Goal: Task Accomplishment & Management: Manage account settings

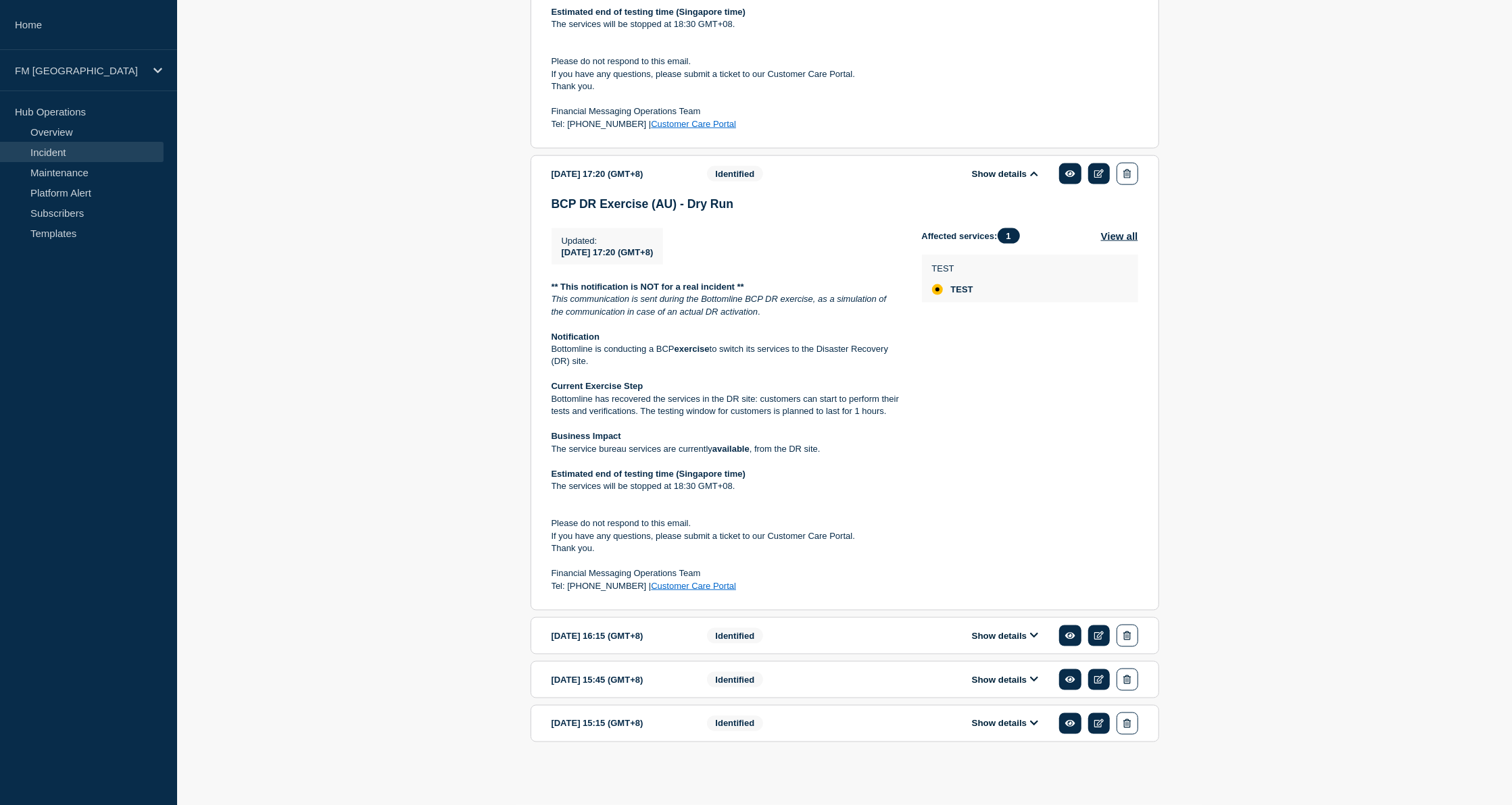
click at [1037, 169] on icon at bounding box center [1034, 173] width 8 height 9
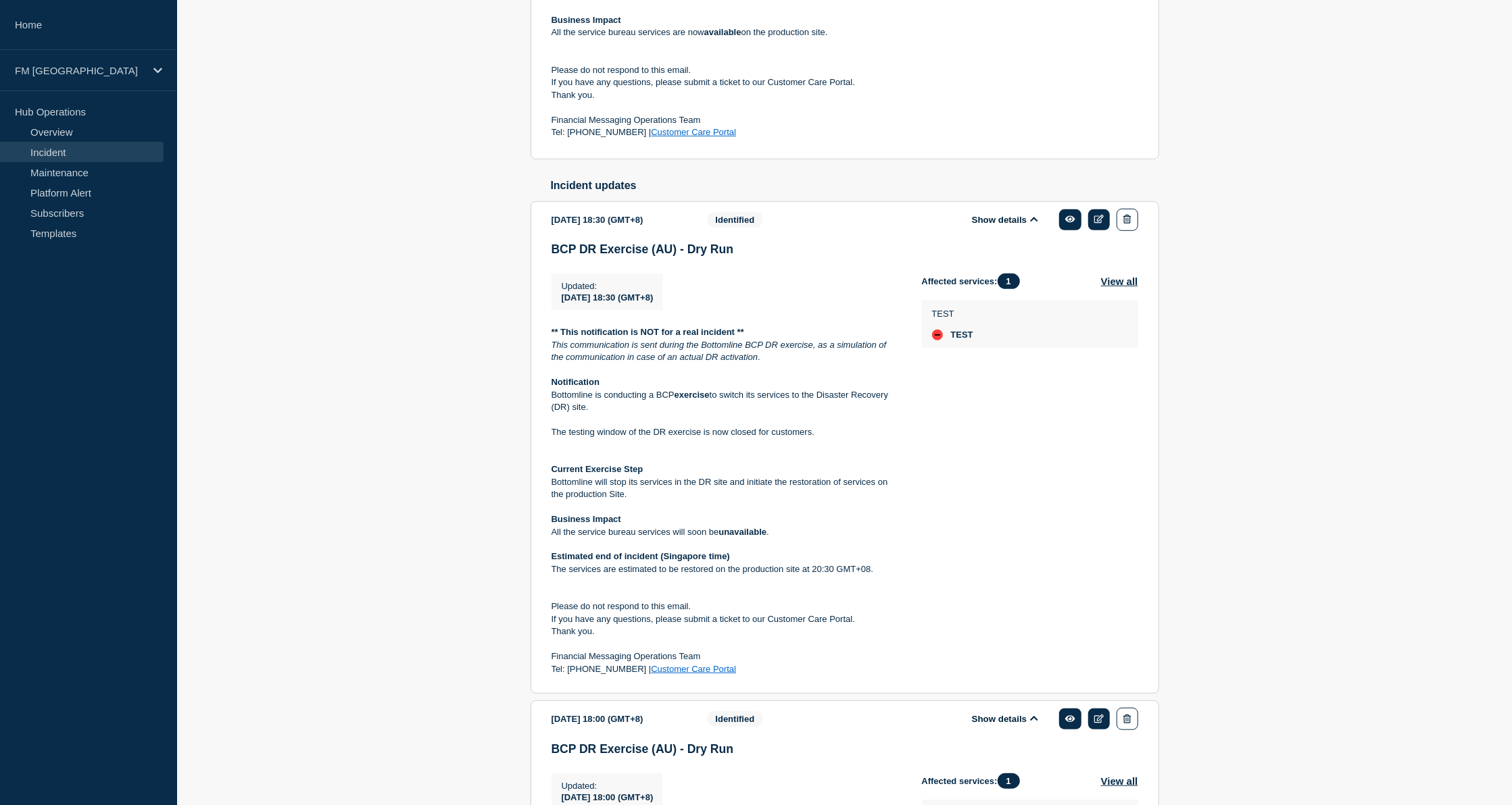
scroll to position [522, 0]
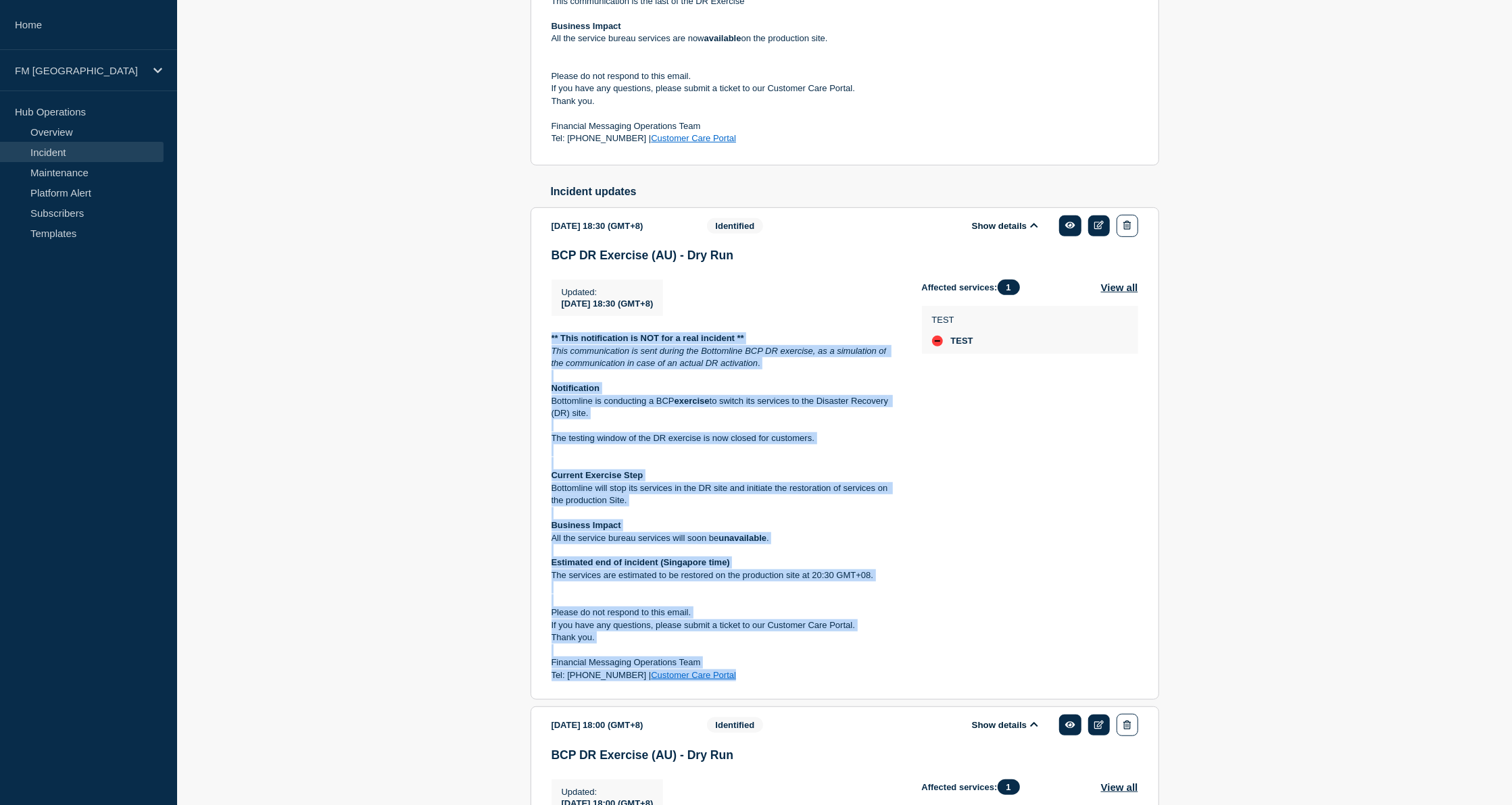
drag, startPoint x: 549, startPoint y: 348, endPoint x: 801, endPoint y: 684, distance: 420.0
click at [801, 684] on section "2025-05-31 18:30 (GMT+8) Show details Identified BCP DR Exercise (AU) - Dry Run…" at bounding box center [845, 453] width 629 height 493
copy div "** This notification is NOT for a real incident ** This communication is sent d…"
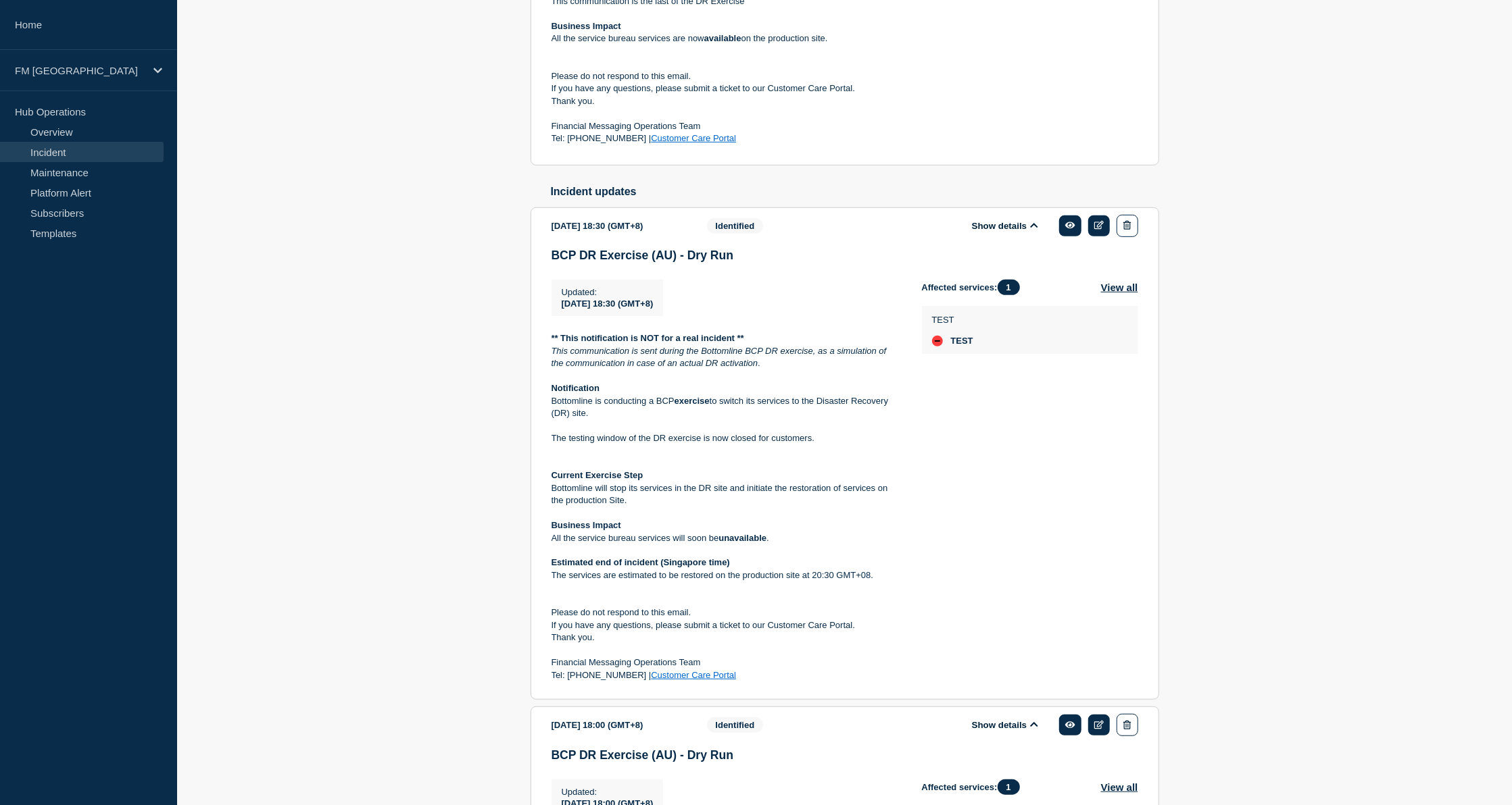
click at [9, 789] on aside "Home FM Asia Hub Operations Overview Incident Maintenance Platform Alert Subscr…" at bounding box center [88, 402] width 177 height 805
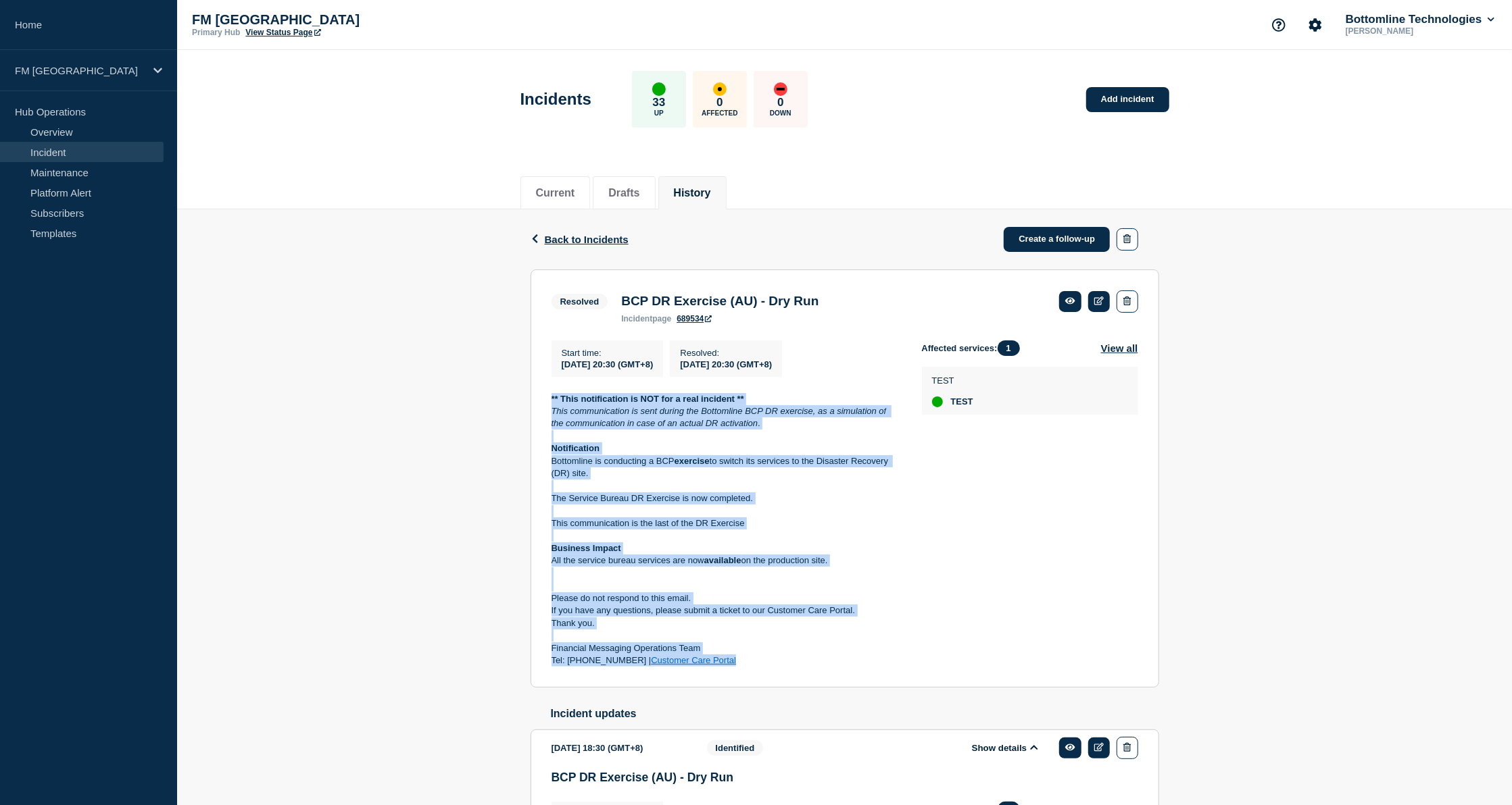
drag, startPoint x: 544, startPoint y: 400, endPoint x: 807, endPoint y: 672, distance: 378.4
click at [807, 672] on section "Resolved BCP DR Exercise (AU) - Dry Run incident page 689534 Start time : 2025-…" at bounding box center [845, 479] width 629 height 419
copy div "** This notification is NOT for a real incident ** This communication is sent d…"
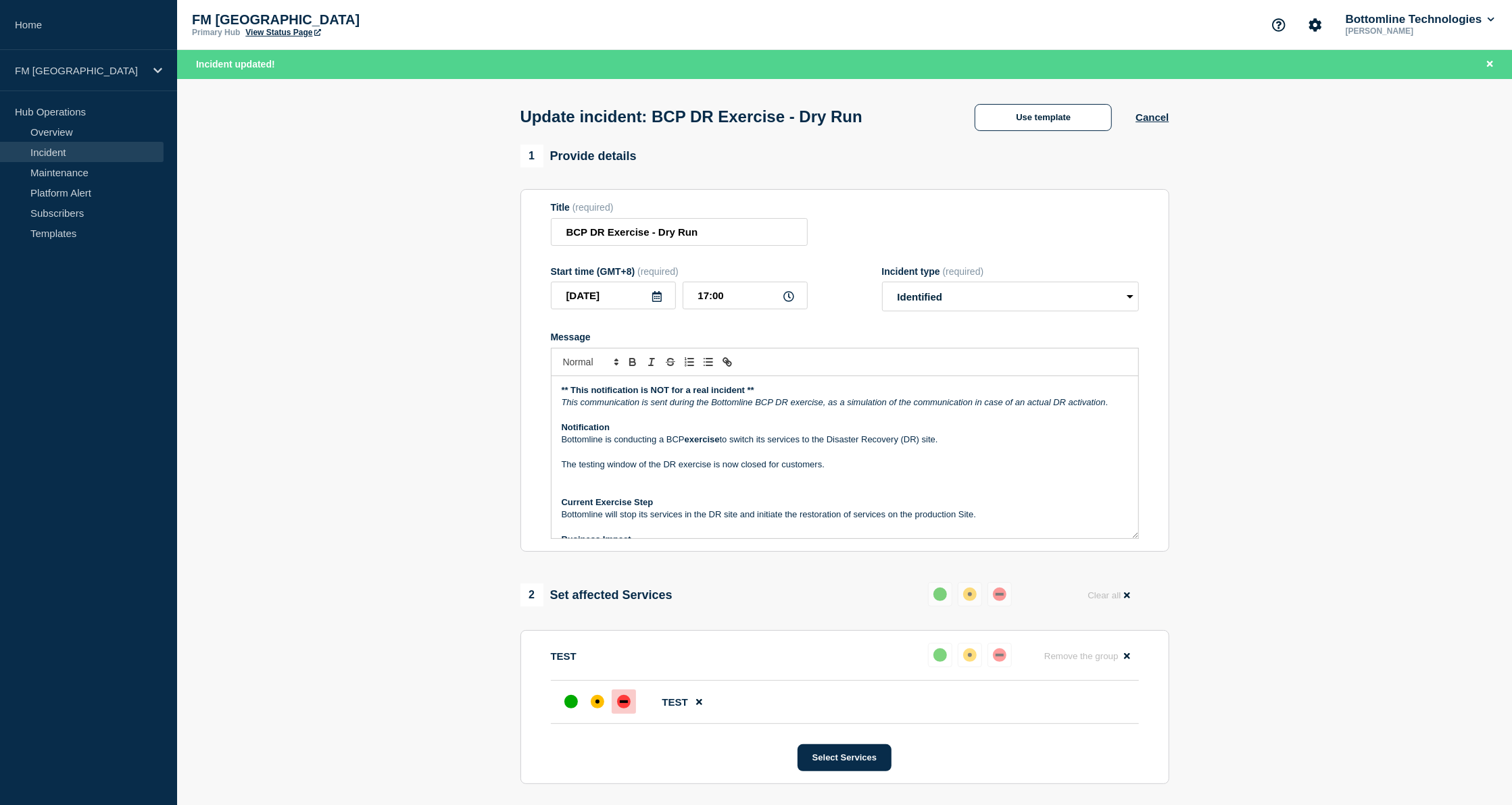
click at [1147, 784] on section "TEST Reset Remove the group Remove TEST Select Services" at bounding box center [845, 707] width 649 height 154
click at [59, 146] on link "Incident" at bounding box center [82, 152] width 164 height 20
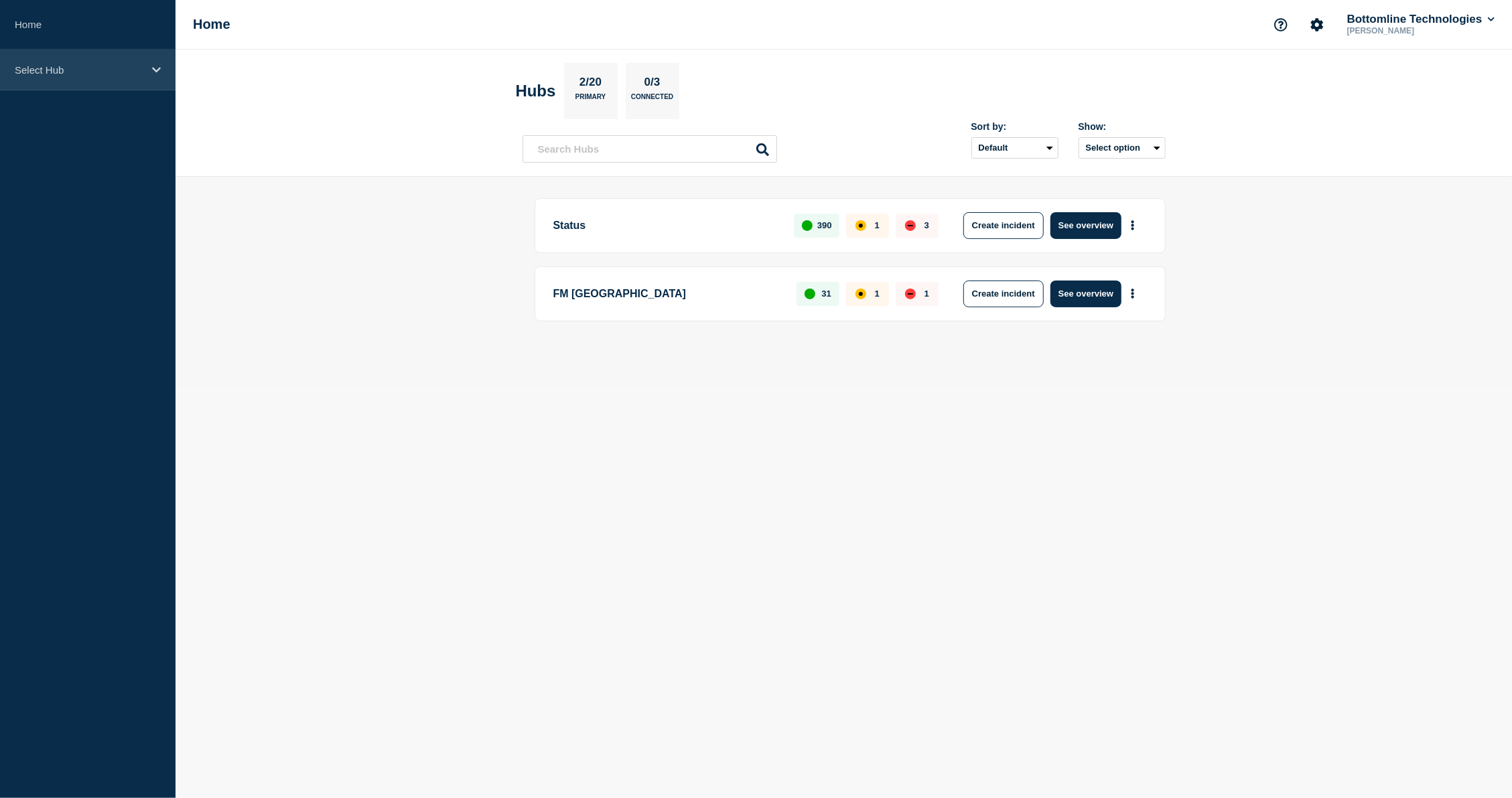
click at [62, 72] on p "Select Hub" at bounding box center [80, 70] width 129 height 11
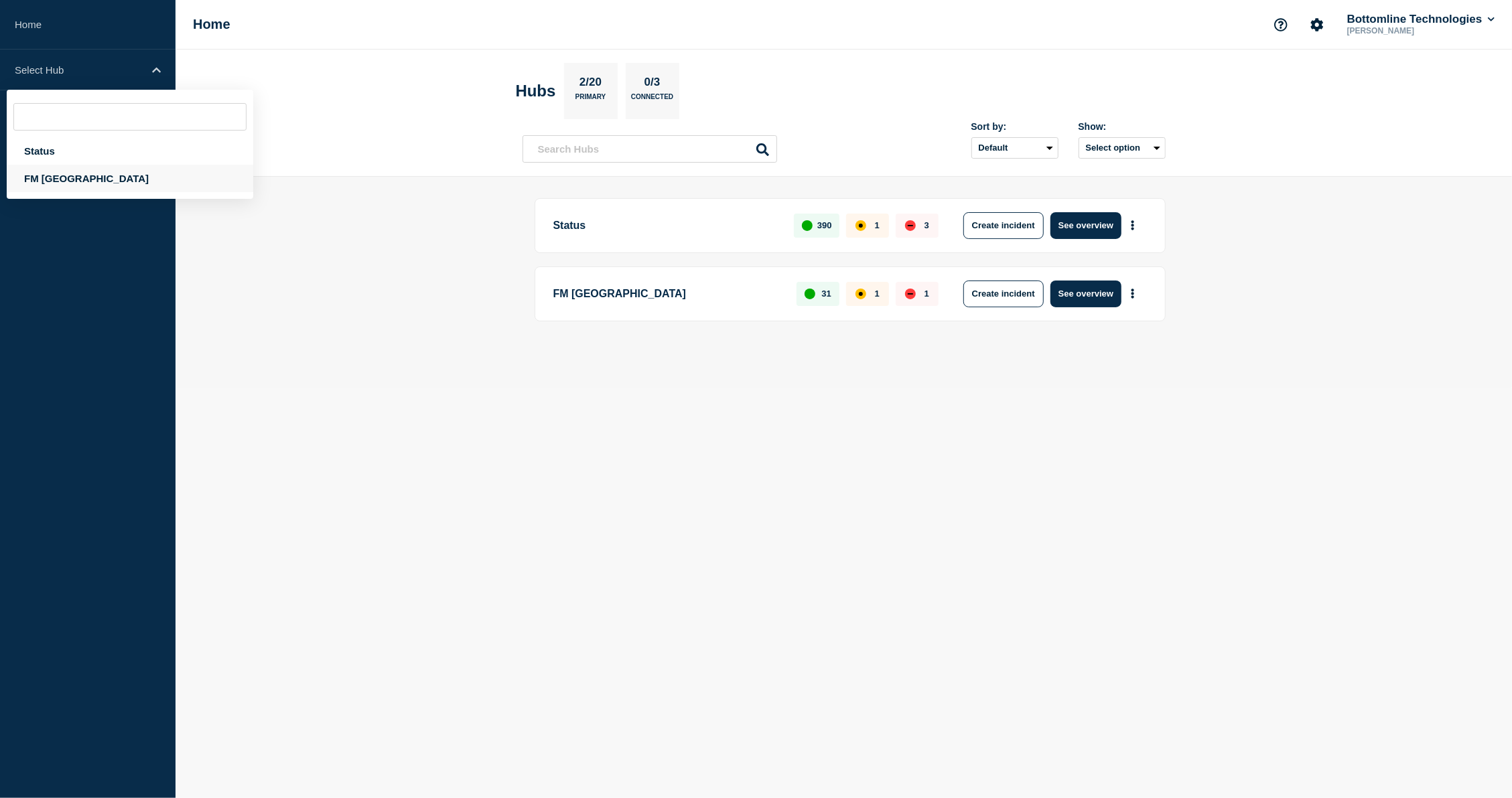
click at [41, 181] on div "FM [GEOGRAPHIC_DATA]" at bounding box center [130, 178] width 247 height 28
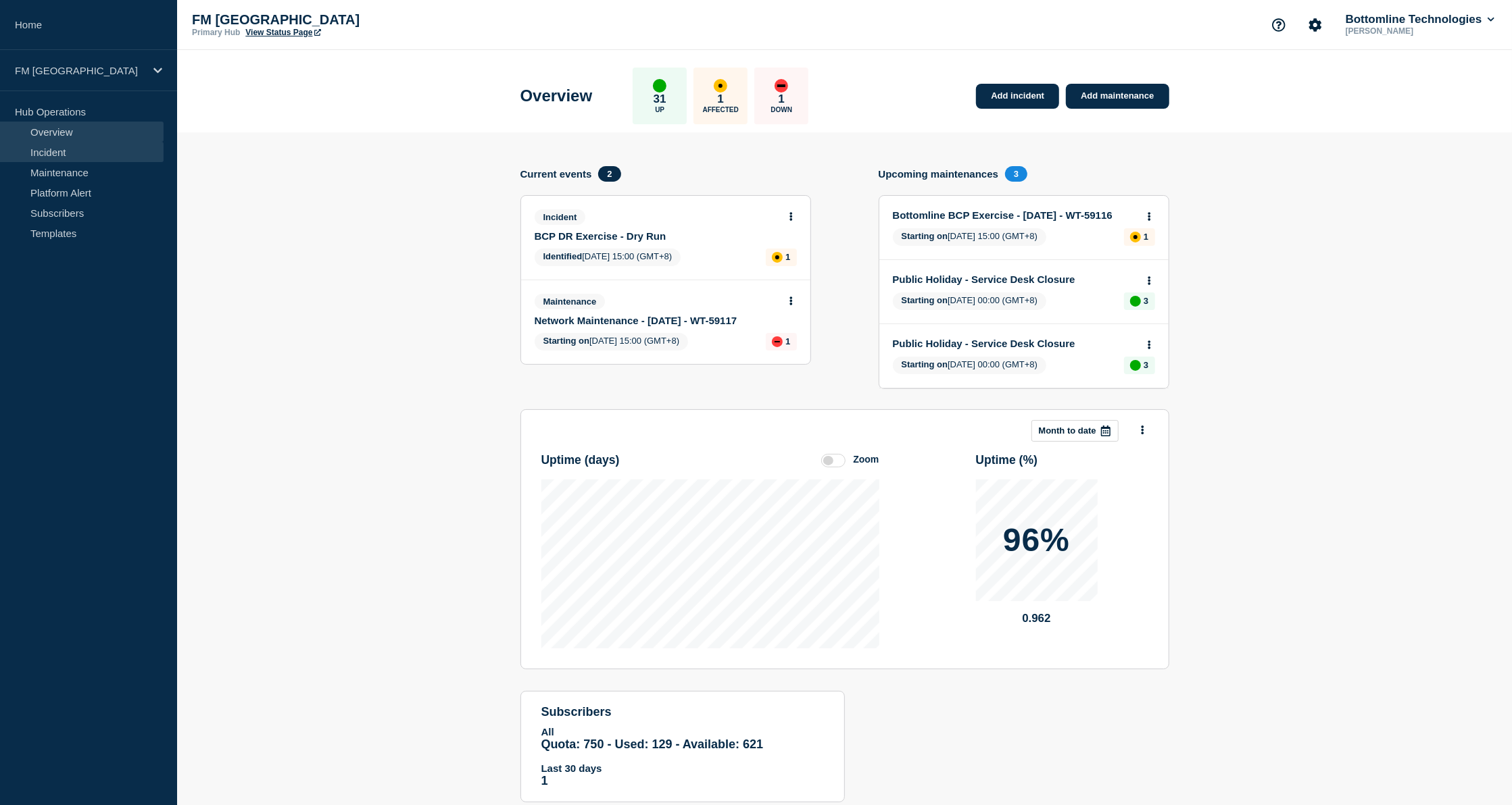
click at [63, 155] on link "Incident" at bounding box center [82, 152] width 164 height 20
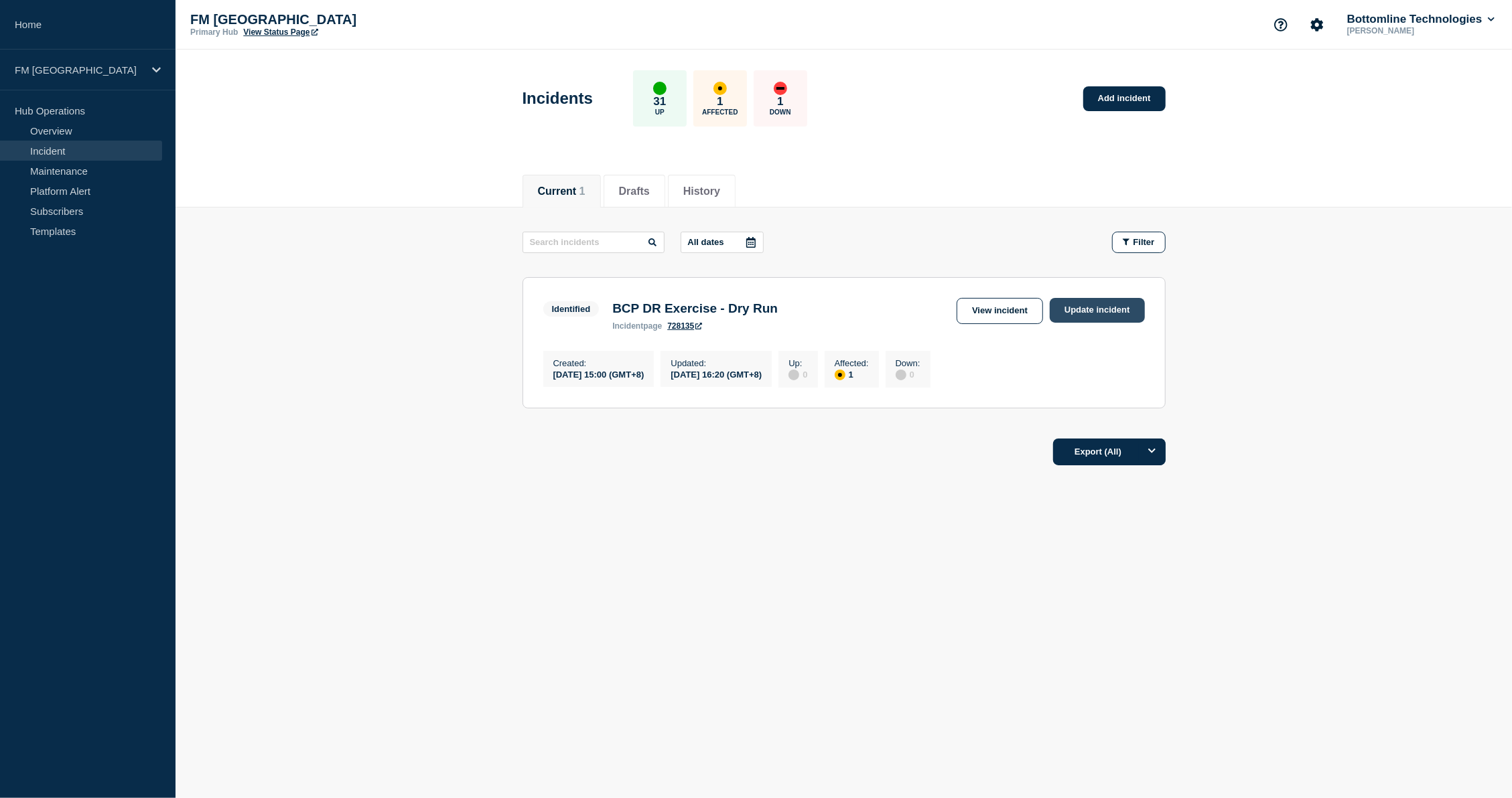
click at [1124, 309] on link "Update incident" at bounding box center [1097, 310] width 95 height 25
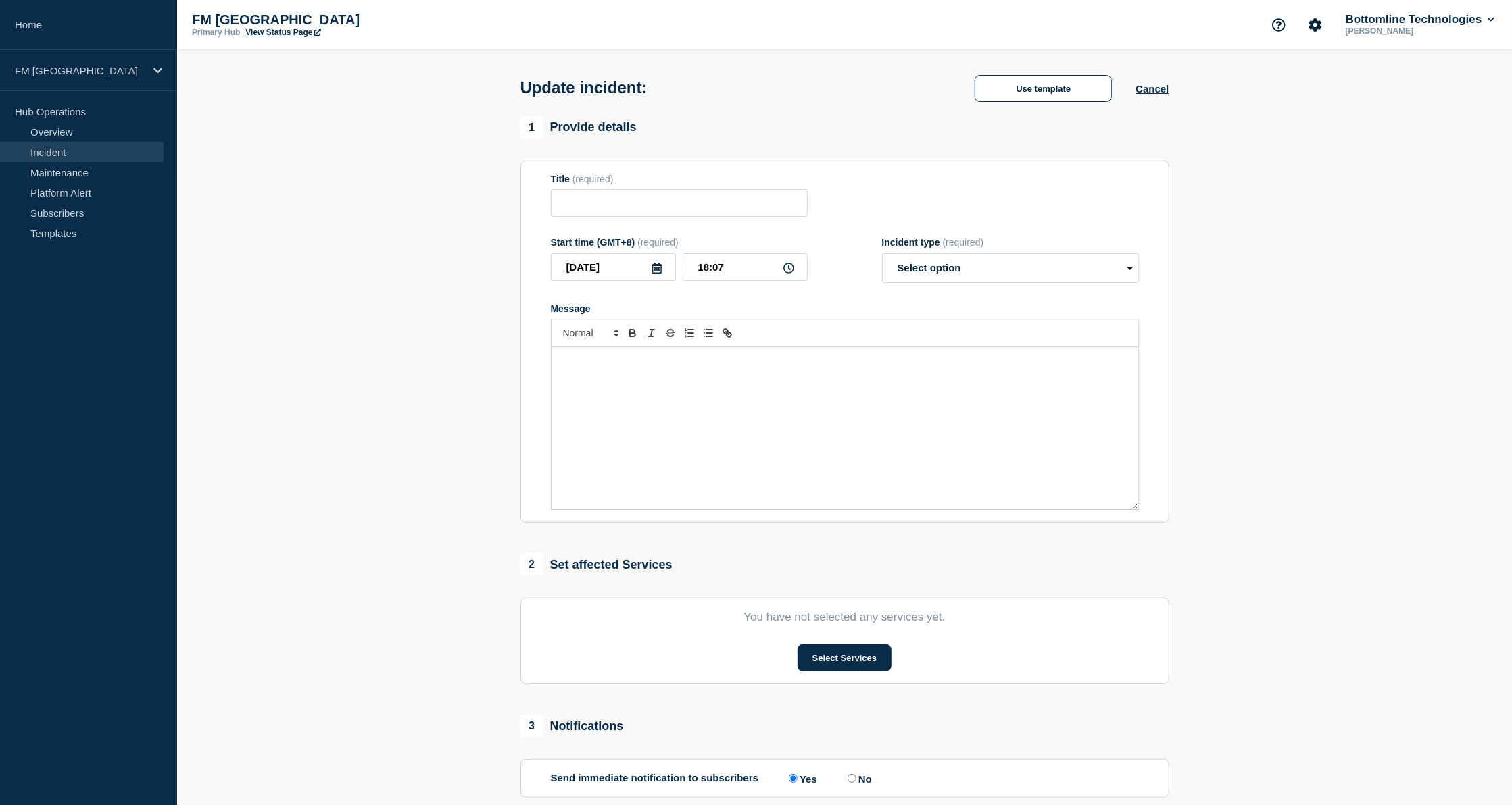
type input "BCP DR Exercise - Dry Run"
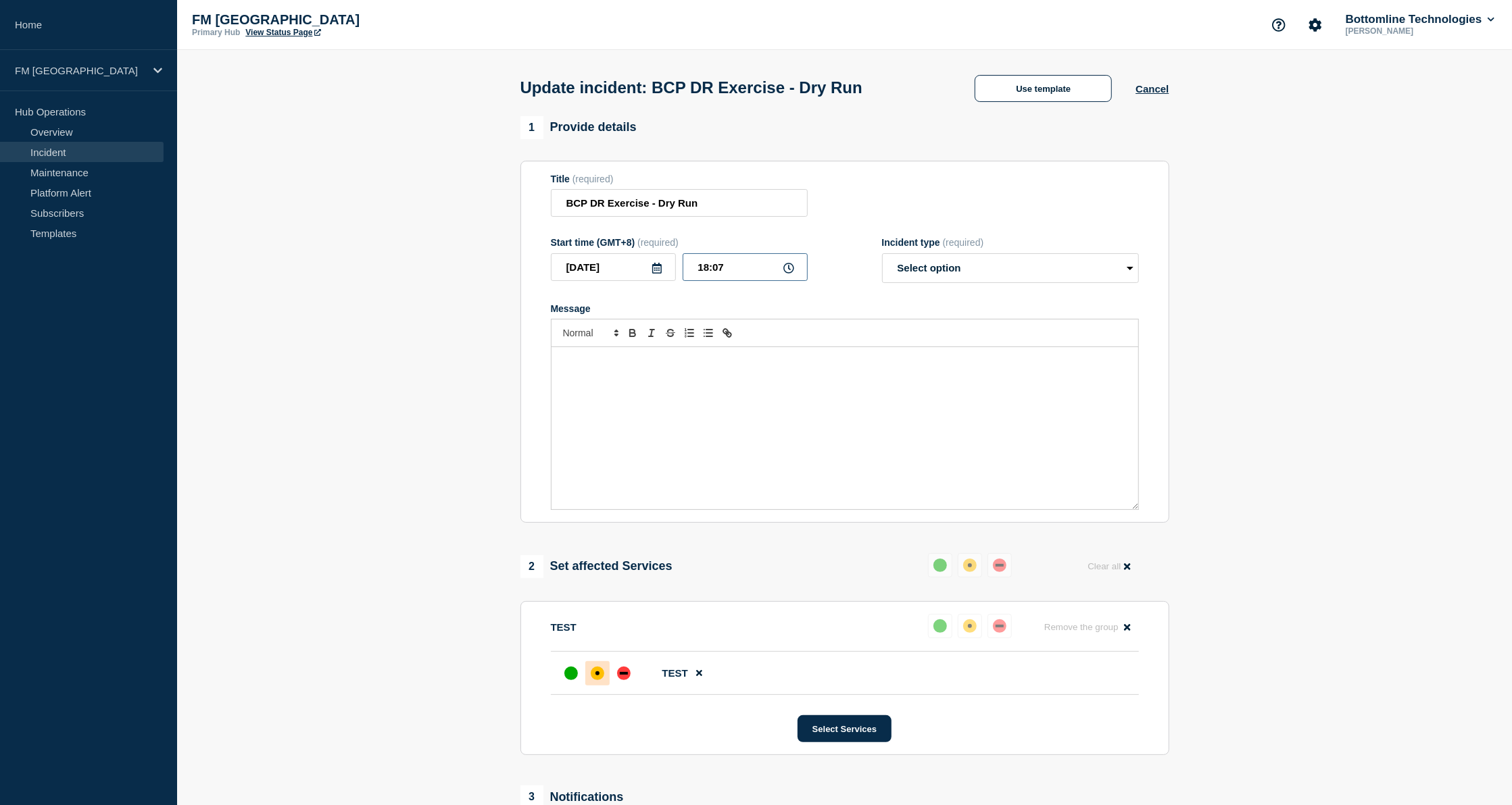
click at [722, 274] on input "18:07" at bounding box center [745, 267] width 125 height 28
type input "18:00"
click at [915, 274] on select "Select option Investigating Identified Monitoring Resolved" at bounding box center [1011, 268] width 257 height 30
select select "identified"
click at [882, 258] on select "Select option Investigating Identified Monitoring Resolved" at bounding box center [1011, 268] width 257 height 30
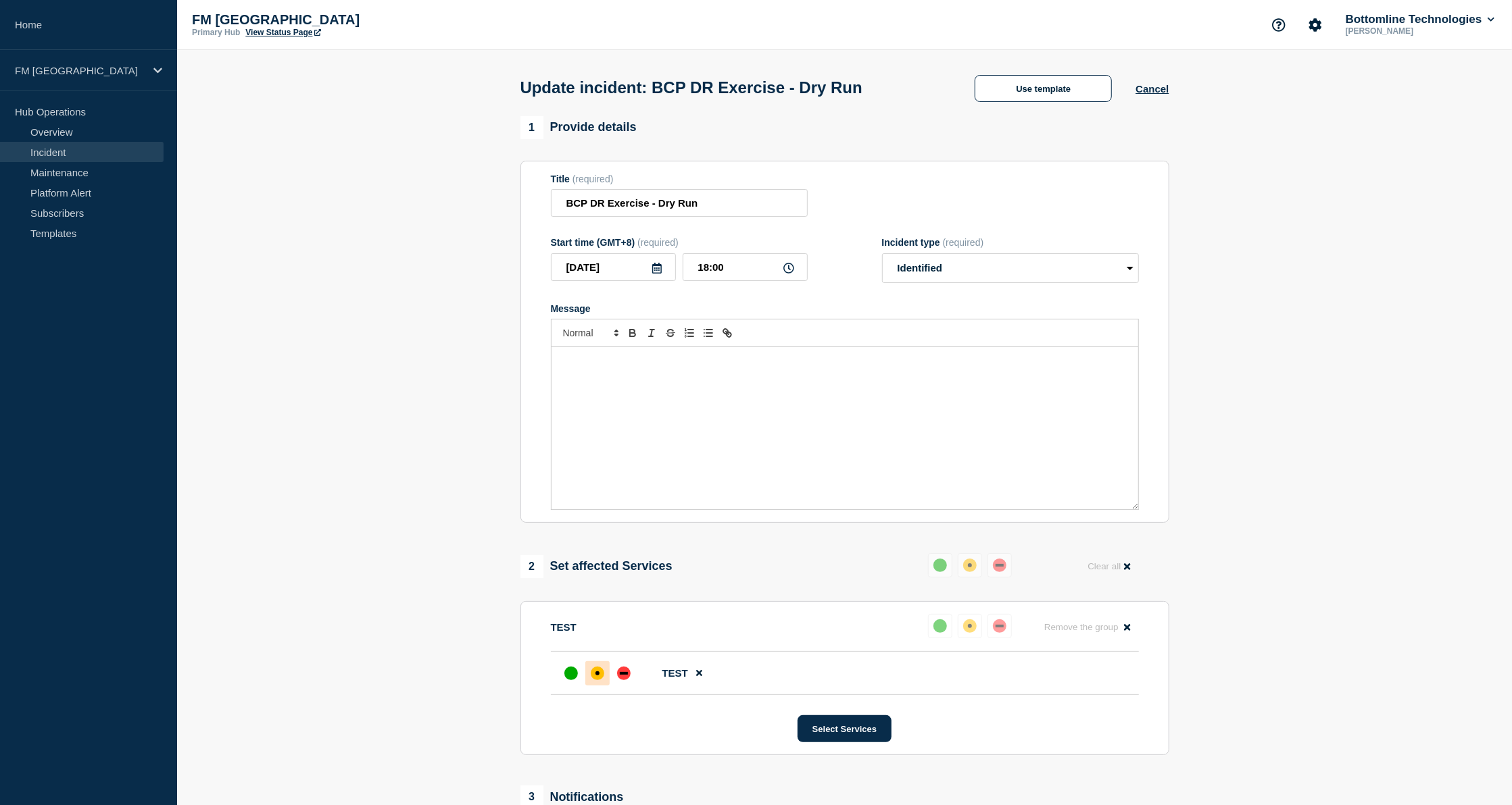
click at [815, 395] on div "Message" at bounding box center [845, 429] width 587 height 162
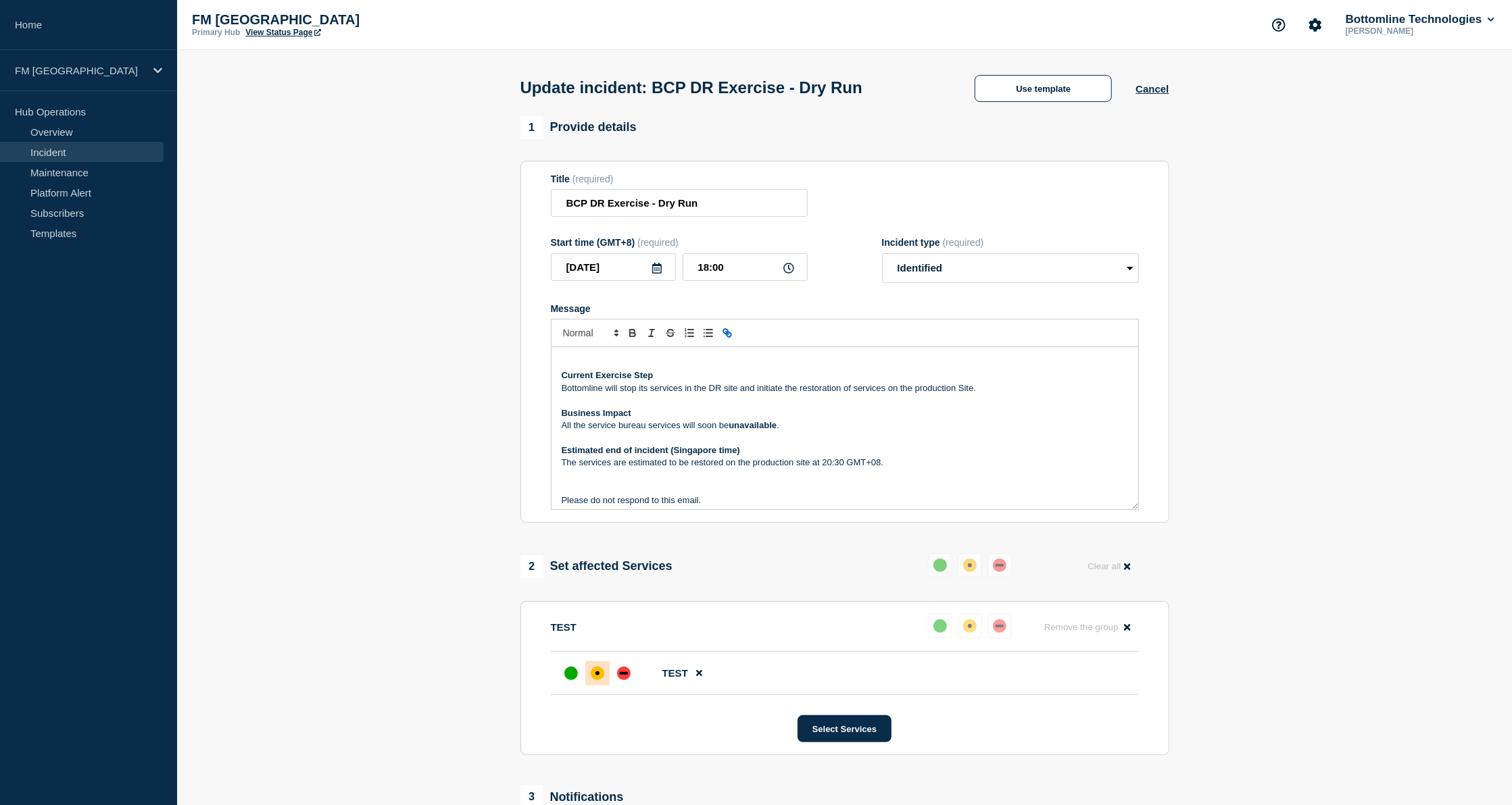
scroll to position [106, 0]
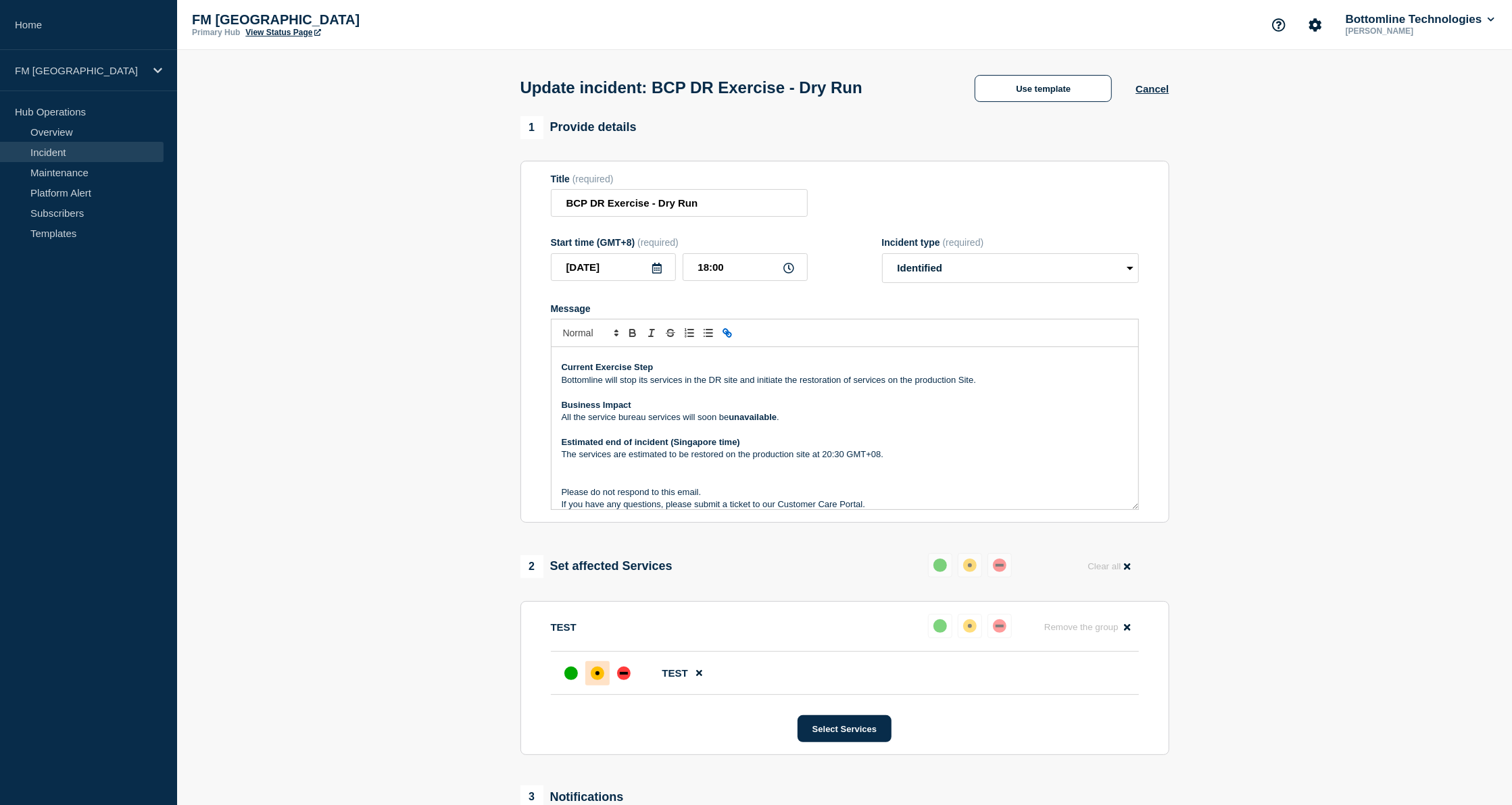
click at [840, 461] on p "The services are estimated to be restored on the production site at 20:30 GMT+0…" at bounding box center [845, 454] width 566 height 12
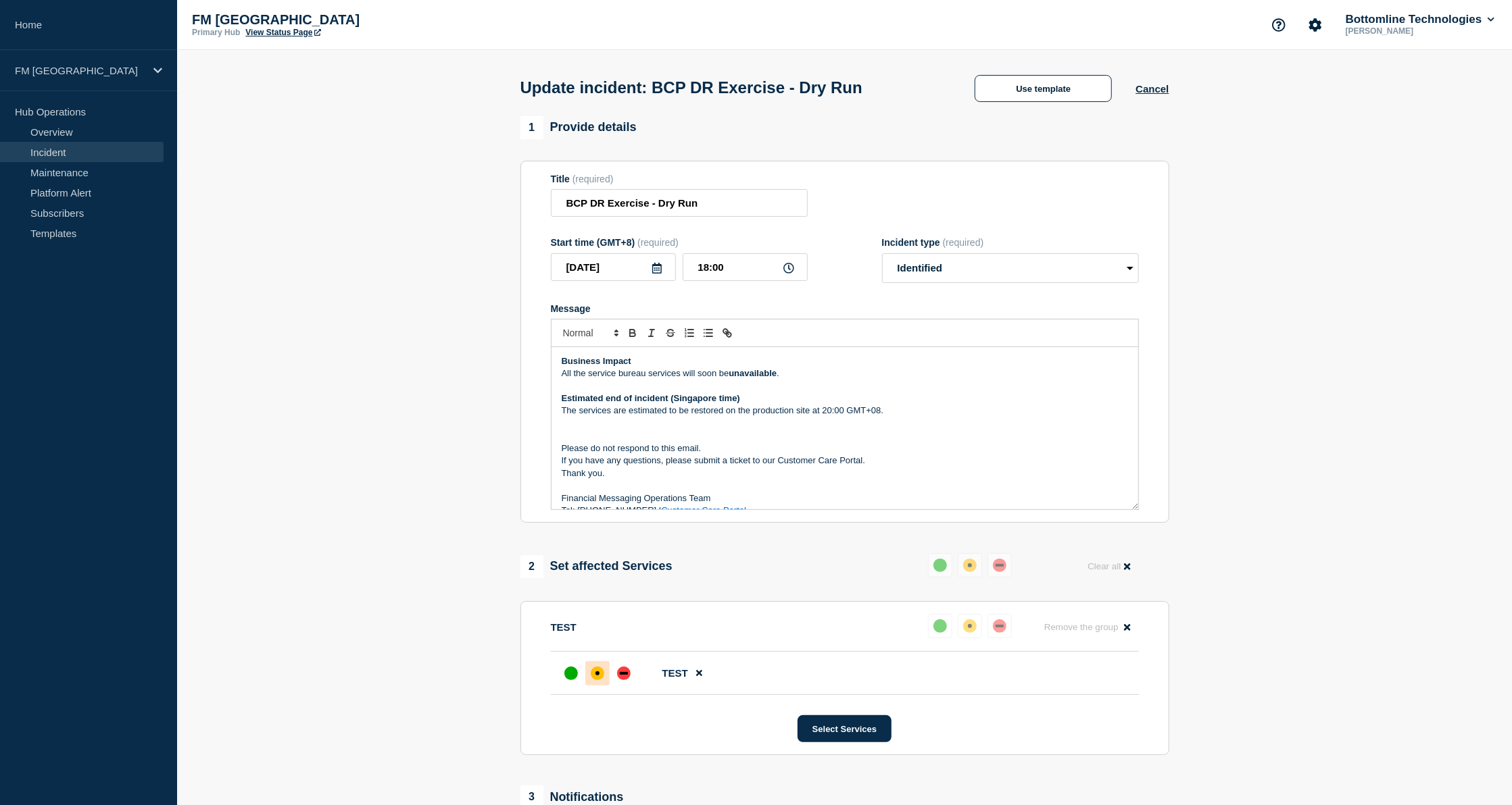
scroll to position [165, 0]
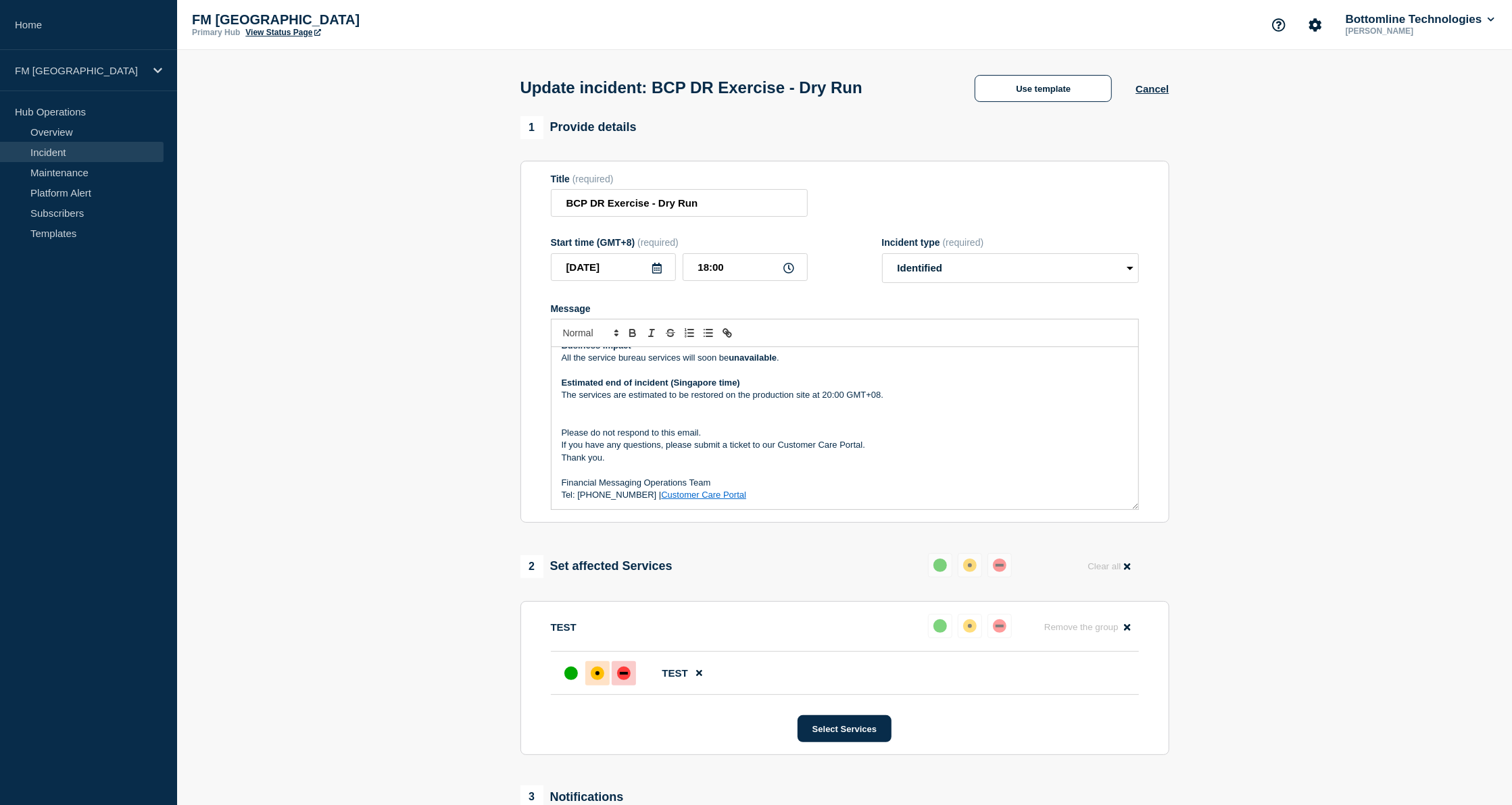
click at [622, 673] on div "down" at bounding box center [624, 673] width 14 height 14
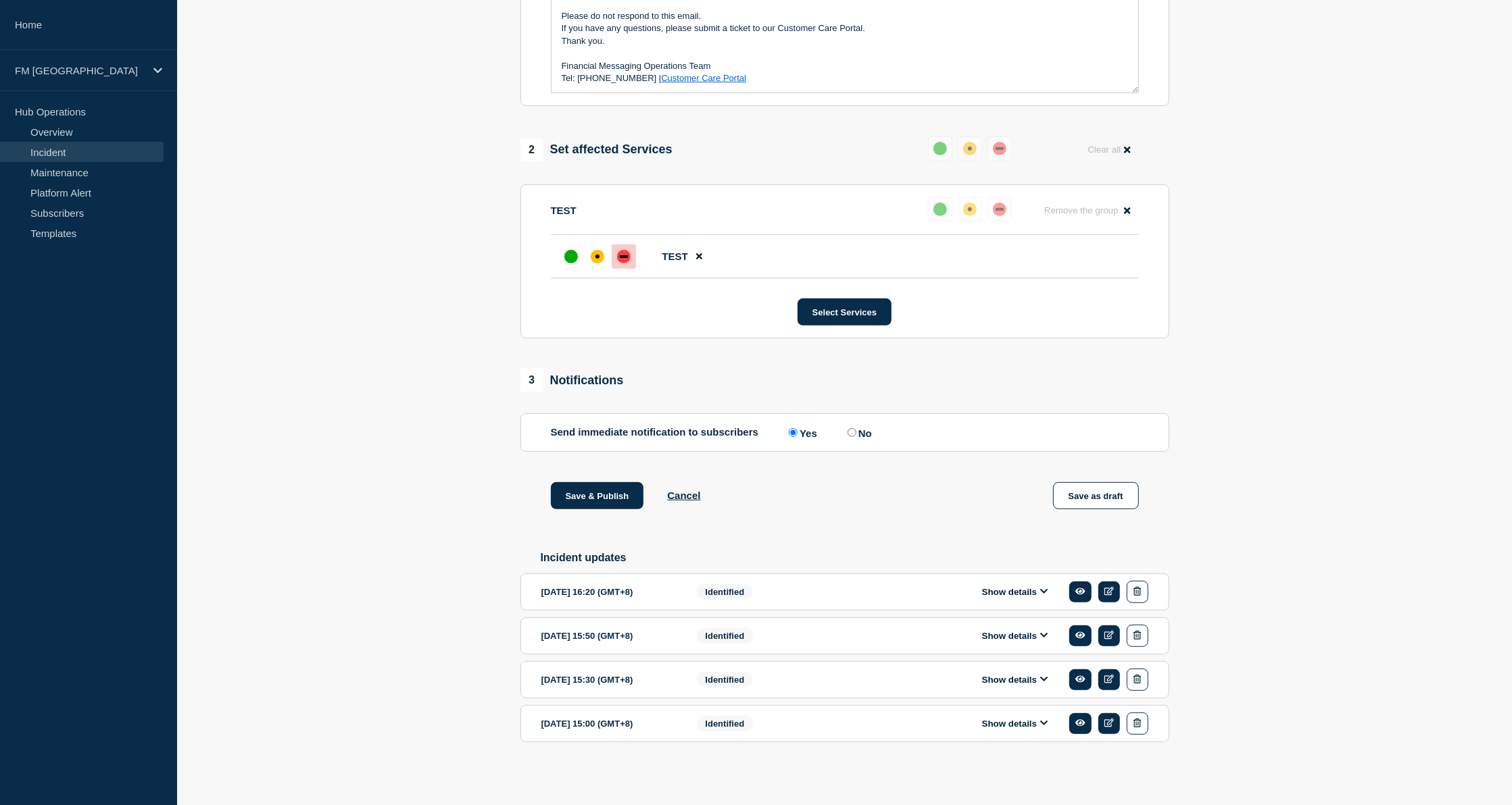
scroll to position [429, 0]
click at [579, 485] on button "Save & Publish" at bounding box center [597, 496] width 93 height 27
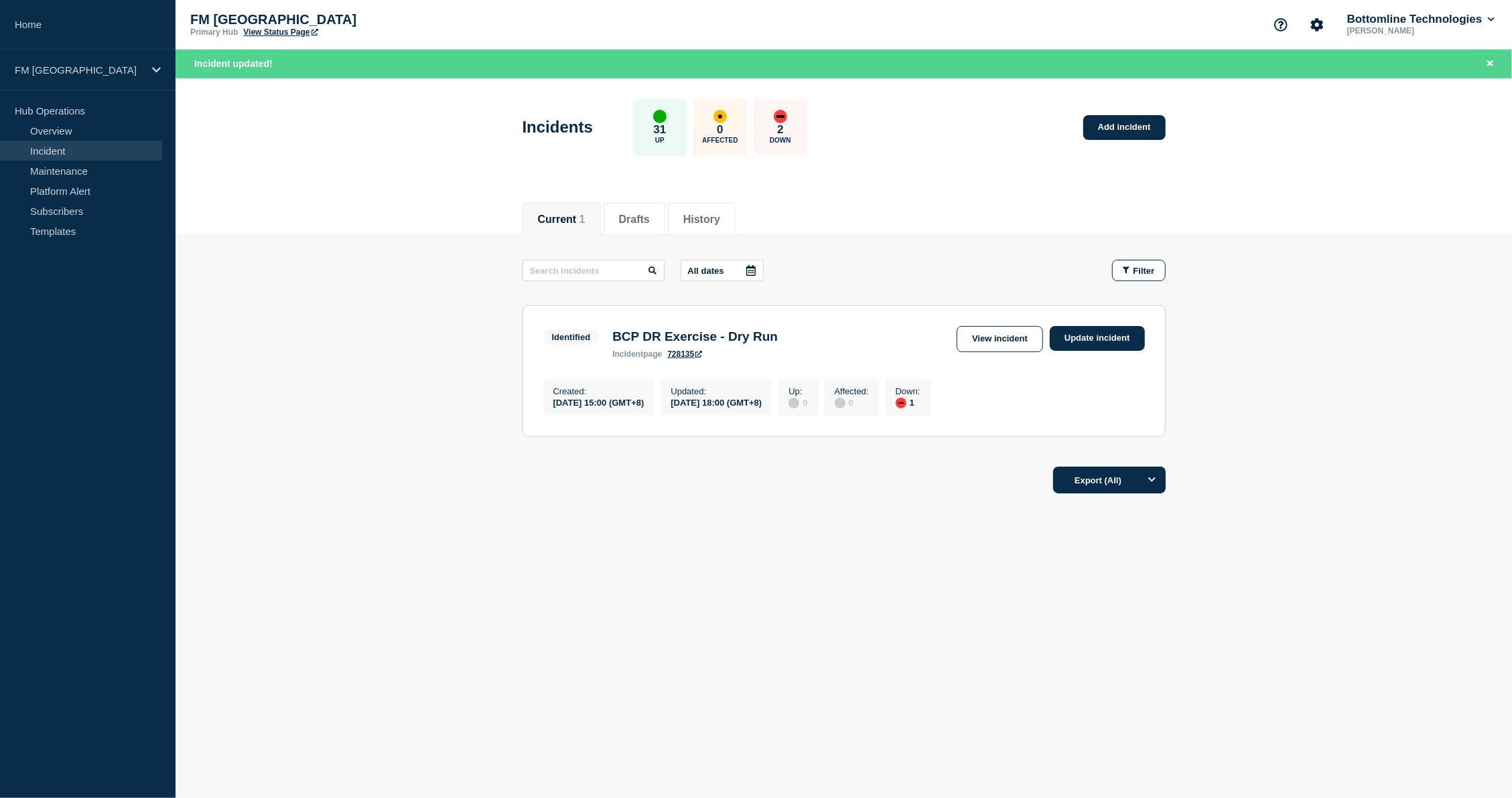
click at [1482, 433] on main "All dates Filter Identified 1 Down BCP DR Exercise - Dry Run Created 2025-10-04…" at bounding box center [844, 346] width 1337 height 221
click at [604, 539] on div "Current Drafts History Current 1 Drafts History All dates Filter Identified 1 D…" at bounding box center [844, 392] width 1337 height 406
click at [1097, 331] on link "Update incident" at bounding box center [1097, 338] width 95 height 25
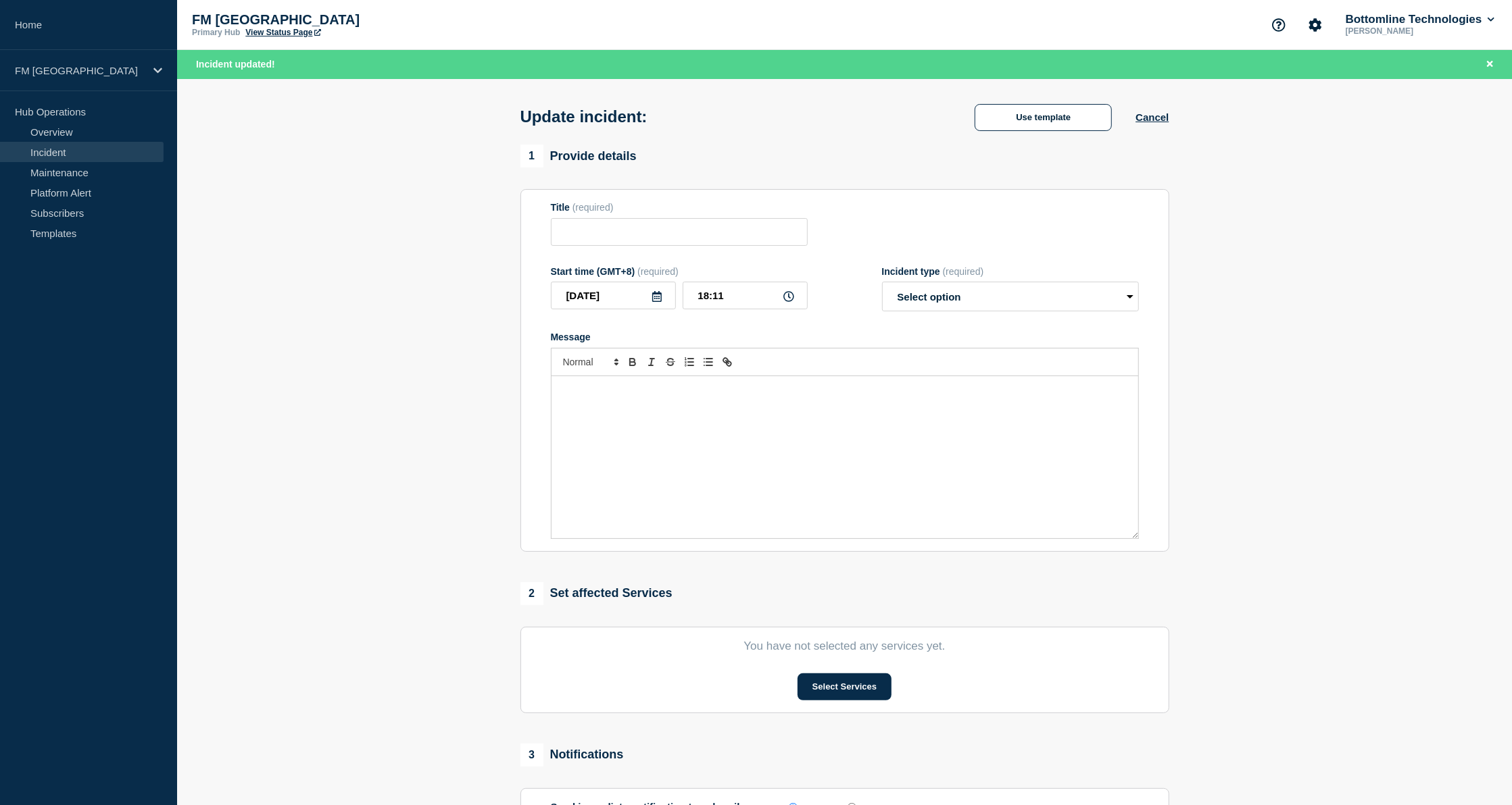
type input "BCP DR Exercise - Dry Run"
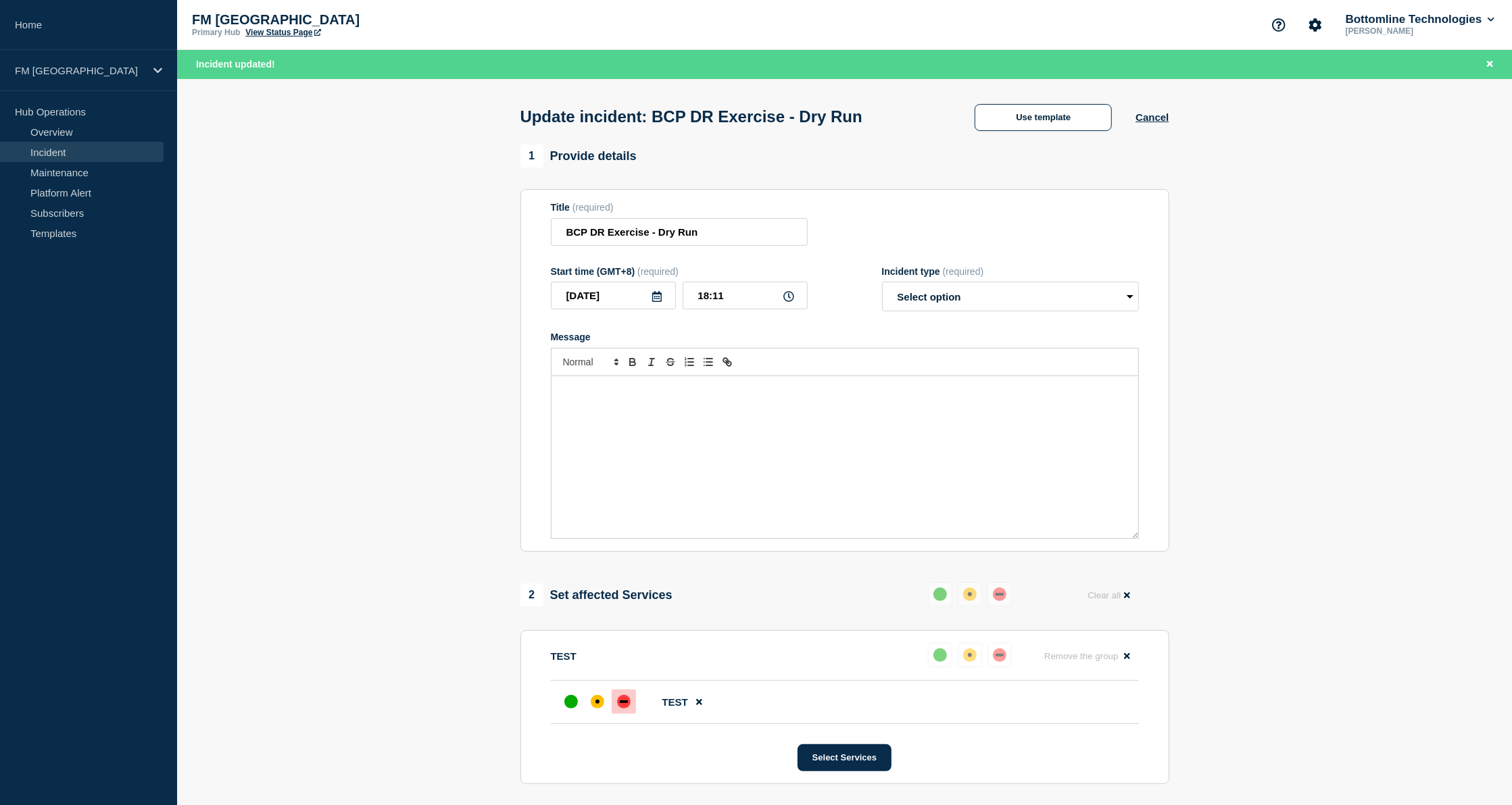
click at [39, 795] on aside "Home FM Asia Hub Operations Overview Incident Maintenance Platform Alert Subscr…" at bounding box center [88, 402] width 177 height 805
click at [674, 413] on div "Message" at bounding box center [845, 457] width 587 height 162
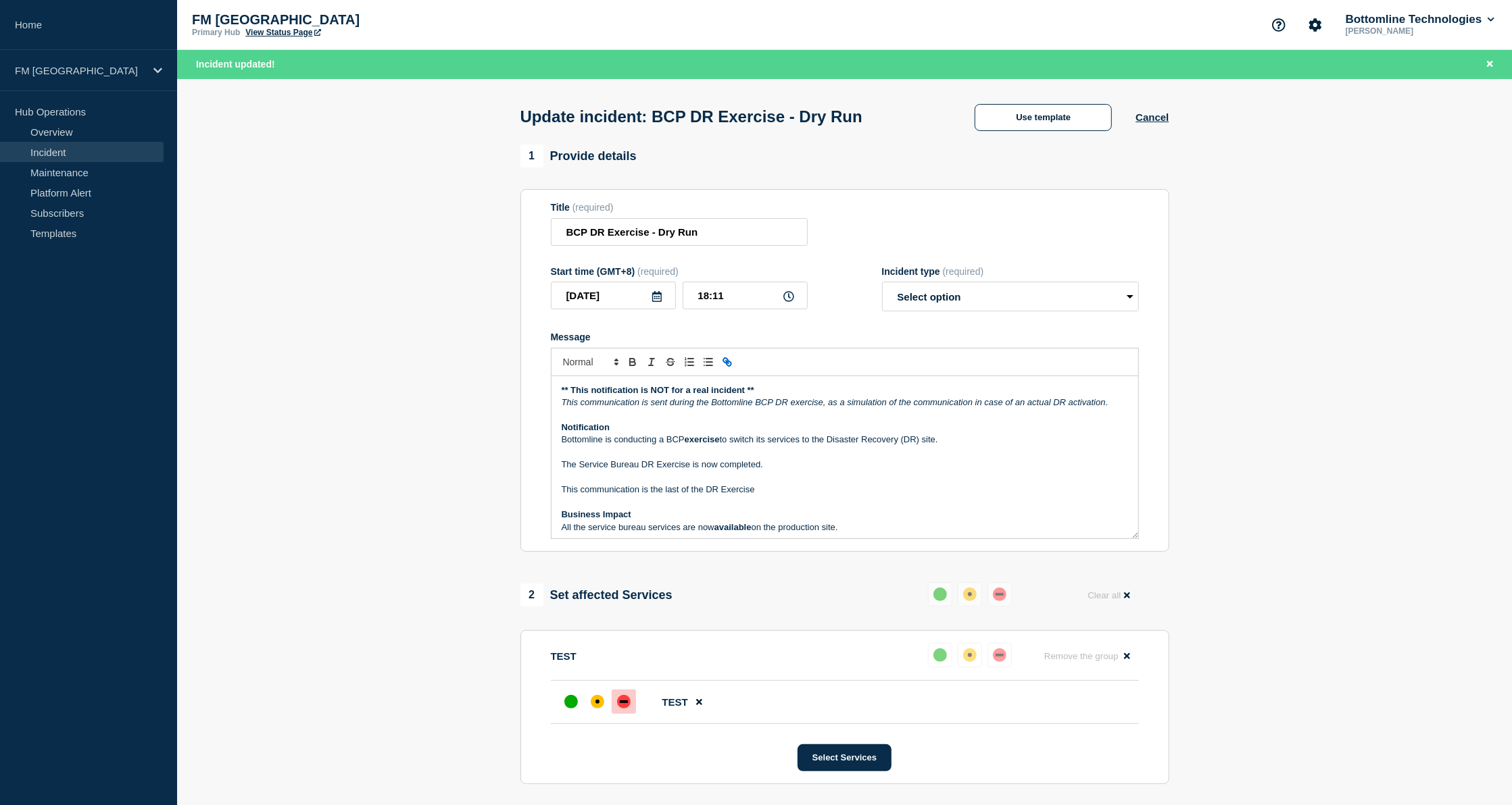
scroll to position [93, 0]
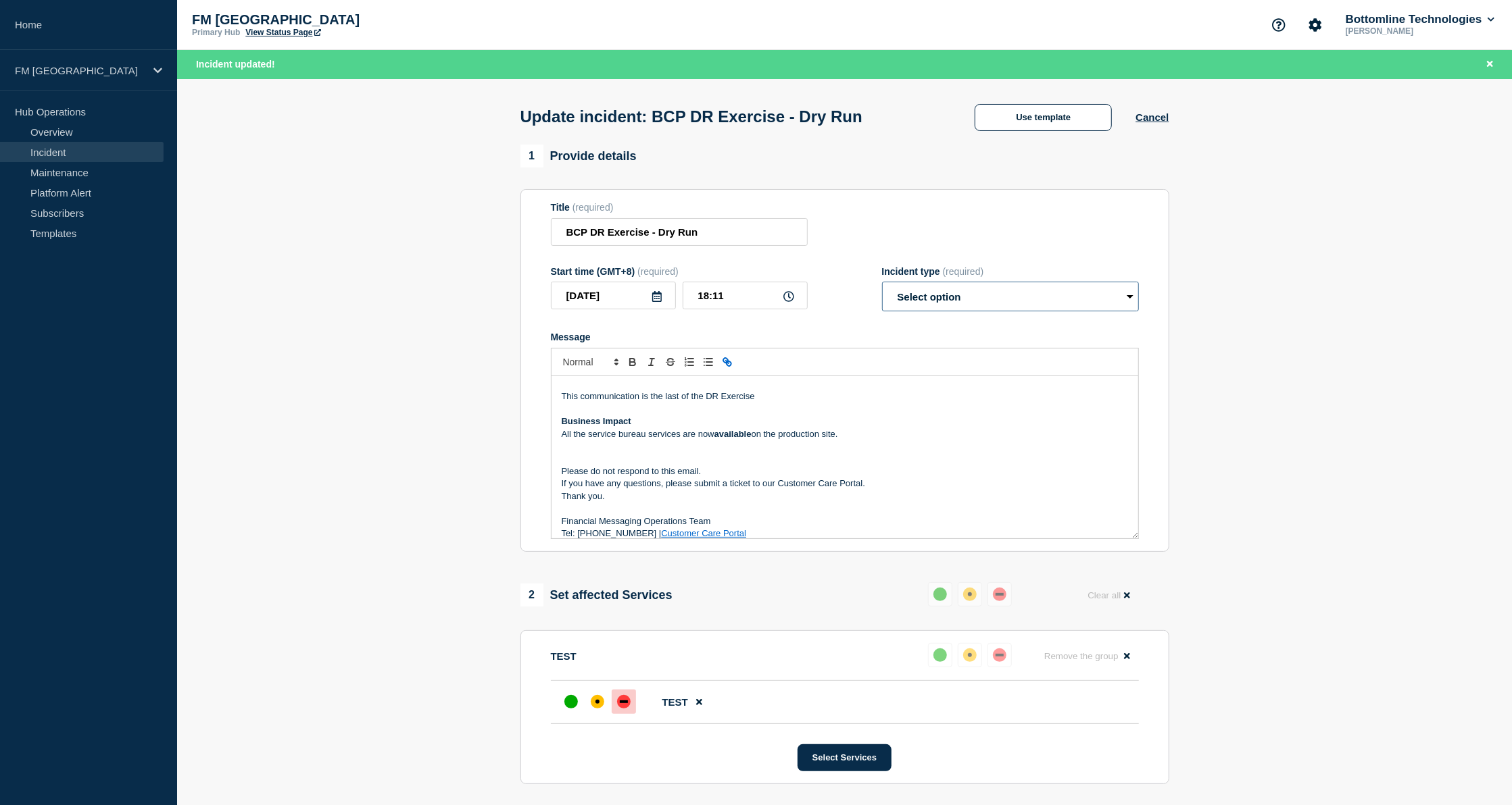
click at [959, 297] on select "Select option Investigating Identified Monitoring Resolved" at bounding box center [1011, 296] width 257 height 30
select select "resolved"
click at [882, 287] on select "Select option Investigating Identified Monitoring Resolved" at bounding box center [1011, 296] width 257 height 30
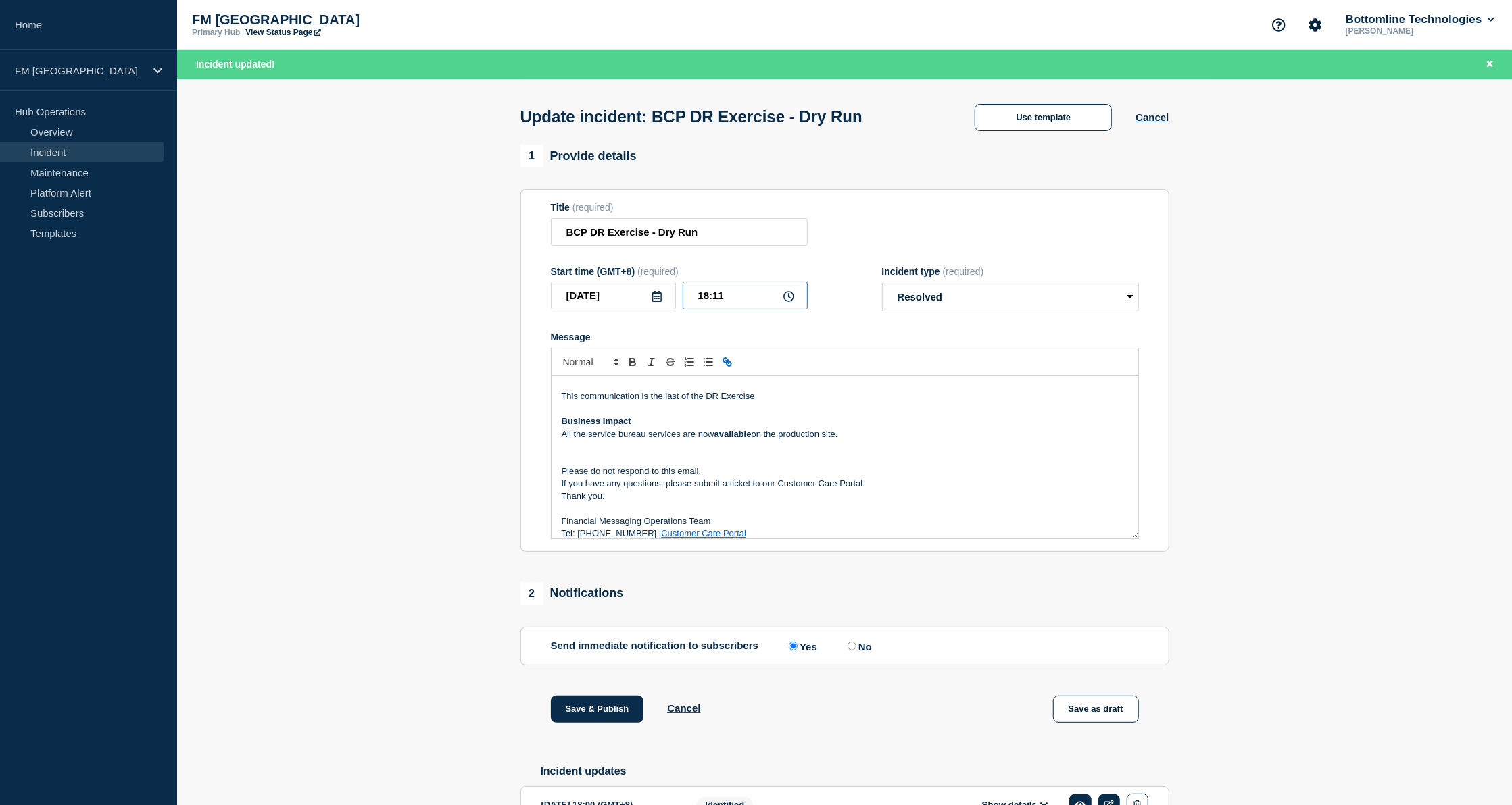
click at [706, 306] on input "18:11" at bounding box center [745, 295] width 125 height 28
type input "19:00"
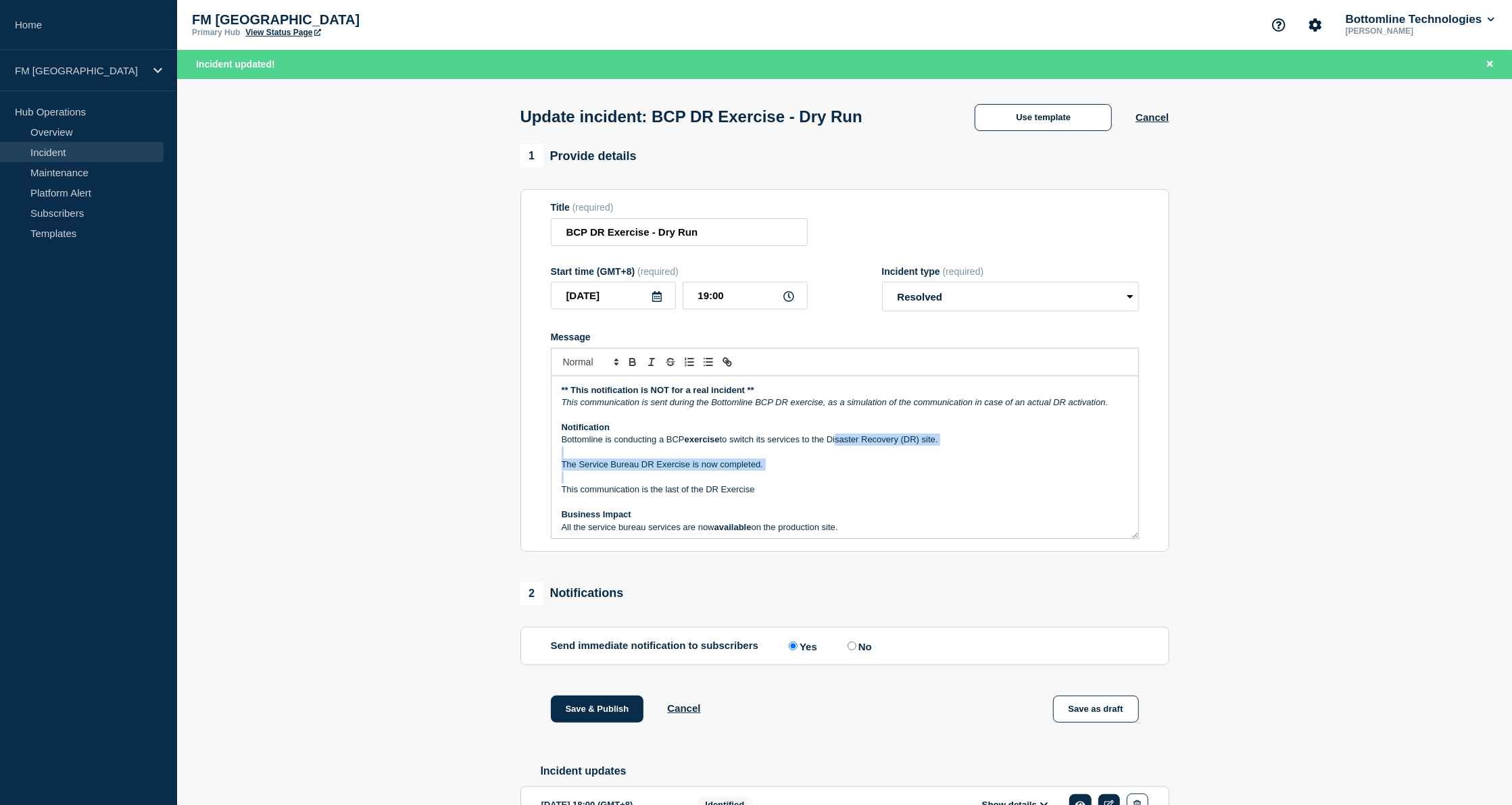
drag, startPoint x: 837, startPoint y: 449, endPoint x: 857, endPoint y: 485, distance: 41.2
click at [857, 485] on div "** This notification is NOT for a real incident ** This communication is sent d…" at bounding box center [845, 457] width 587 height 162
click at [760, 504] on p "Message" at bounding box center [845, 502] width 566 height 12
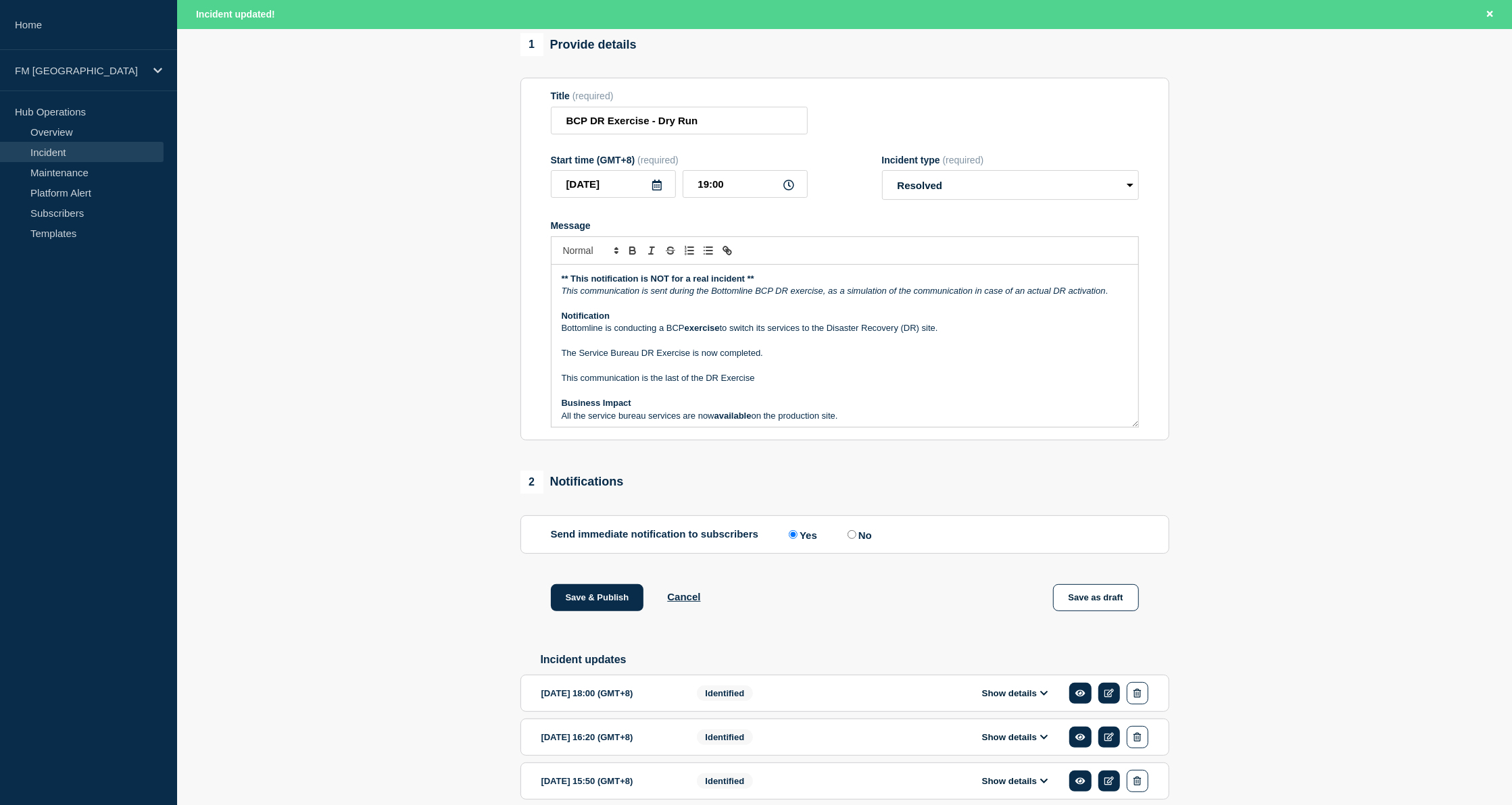
scroll to position [269, 0]
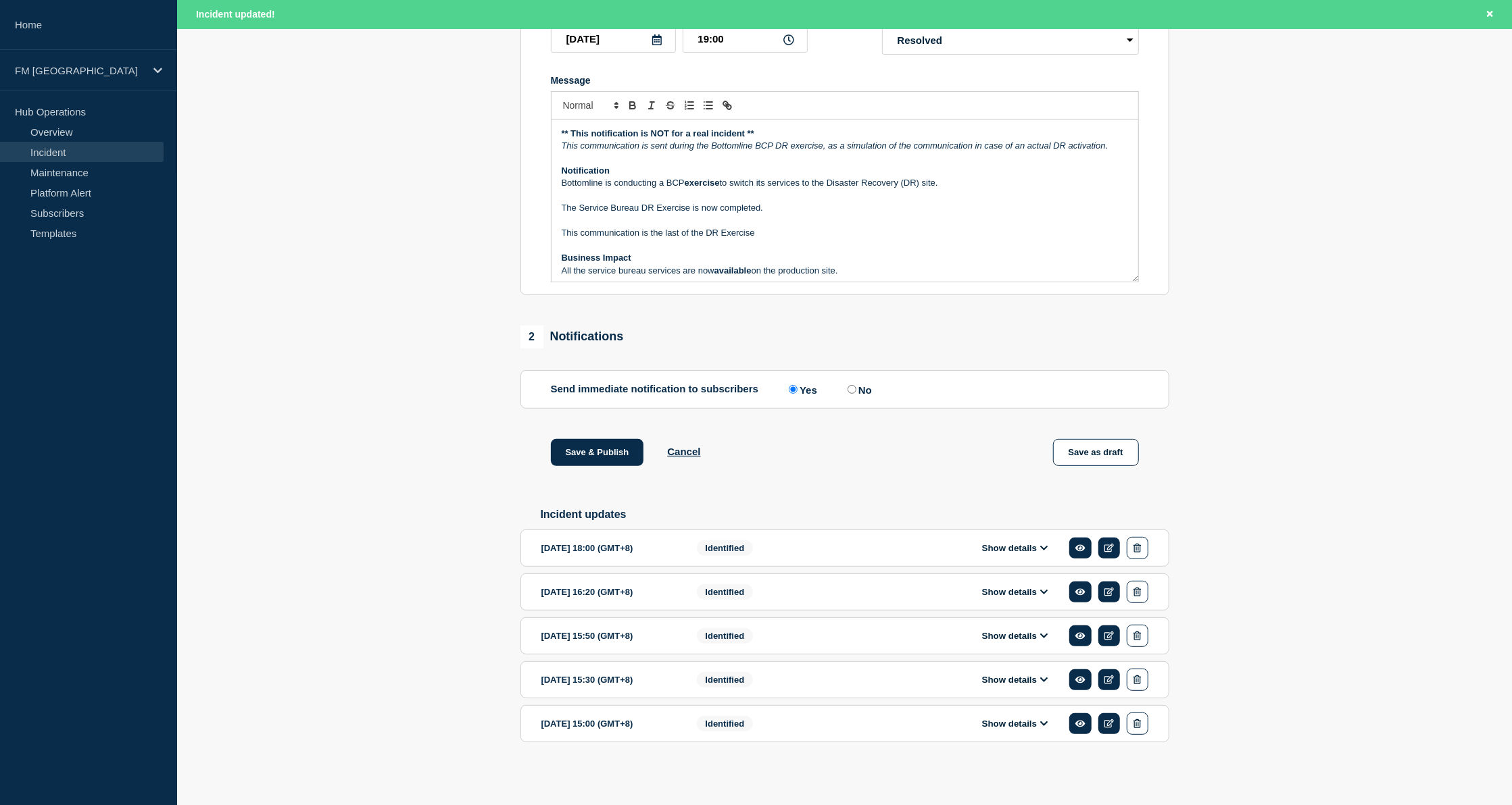
click at [1037, 543] on button "Show details" at bounding box center [1015, 548] width 75 height 11
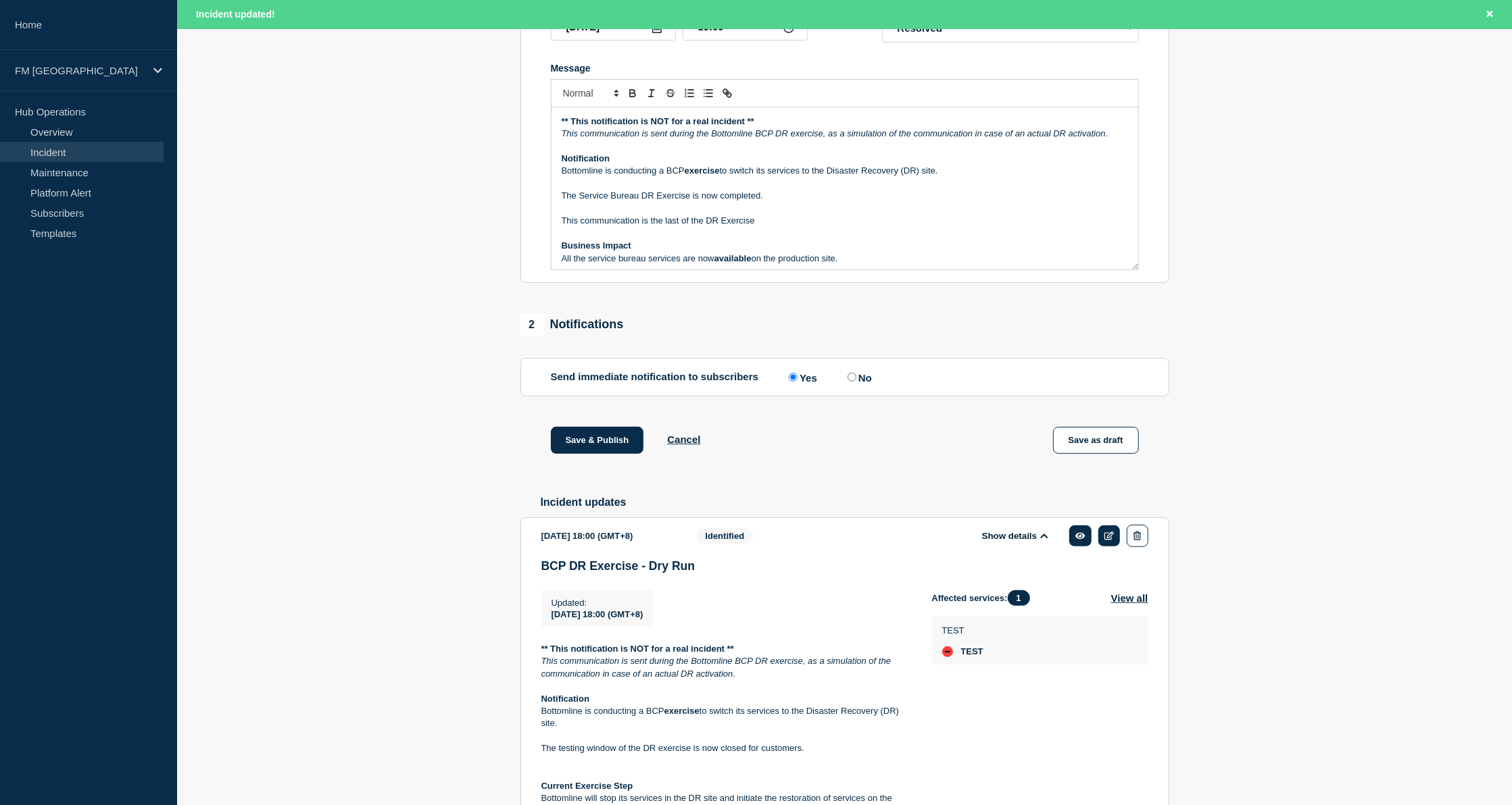
click at [1037, 542] on button "Show details" at bounding box center [1015, 536] width 75 height 11
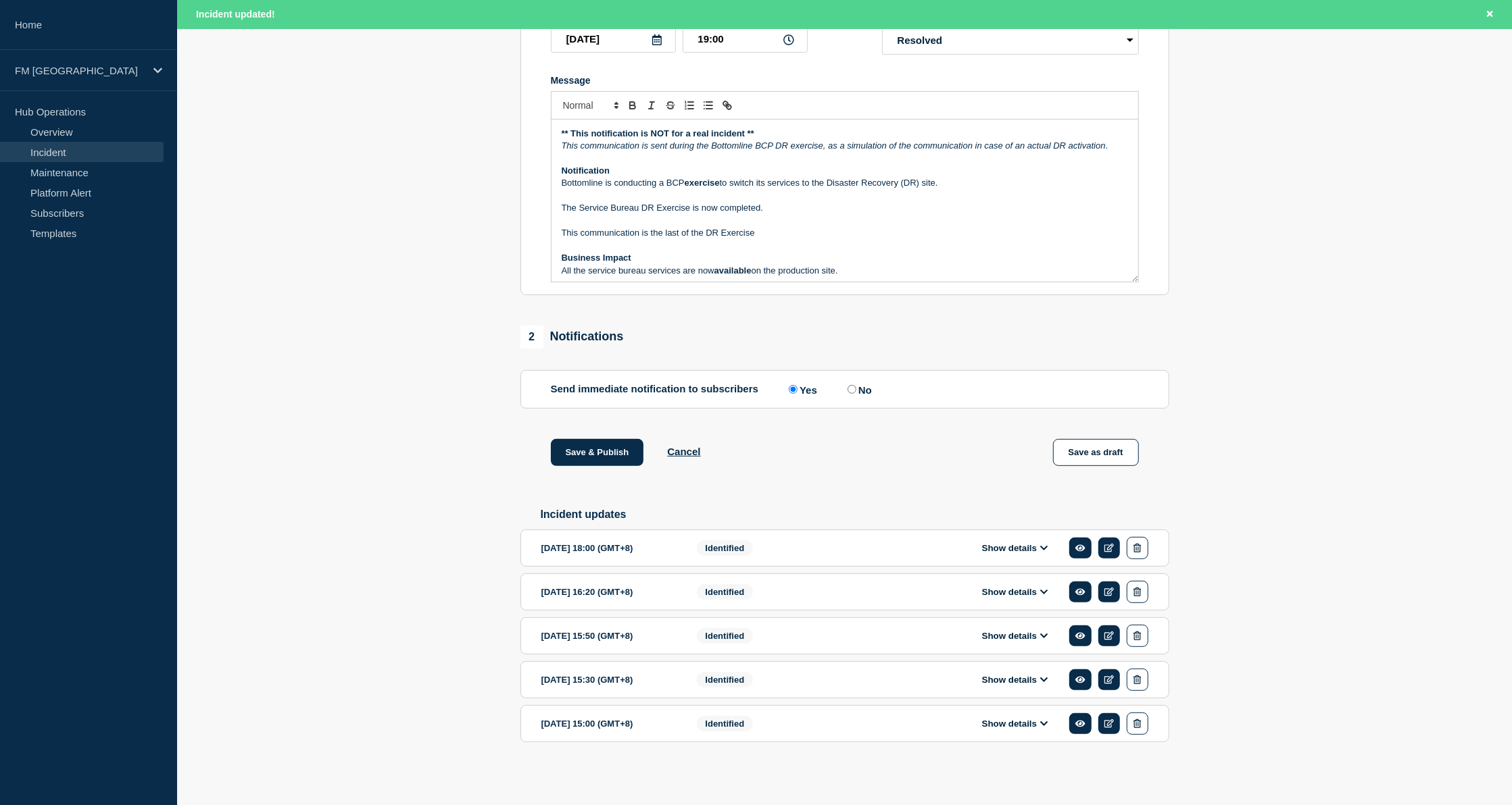
click at [1044, 587] on icon at bounding box center [1045, 592] width 8 height 9
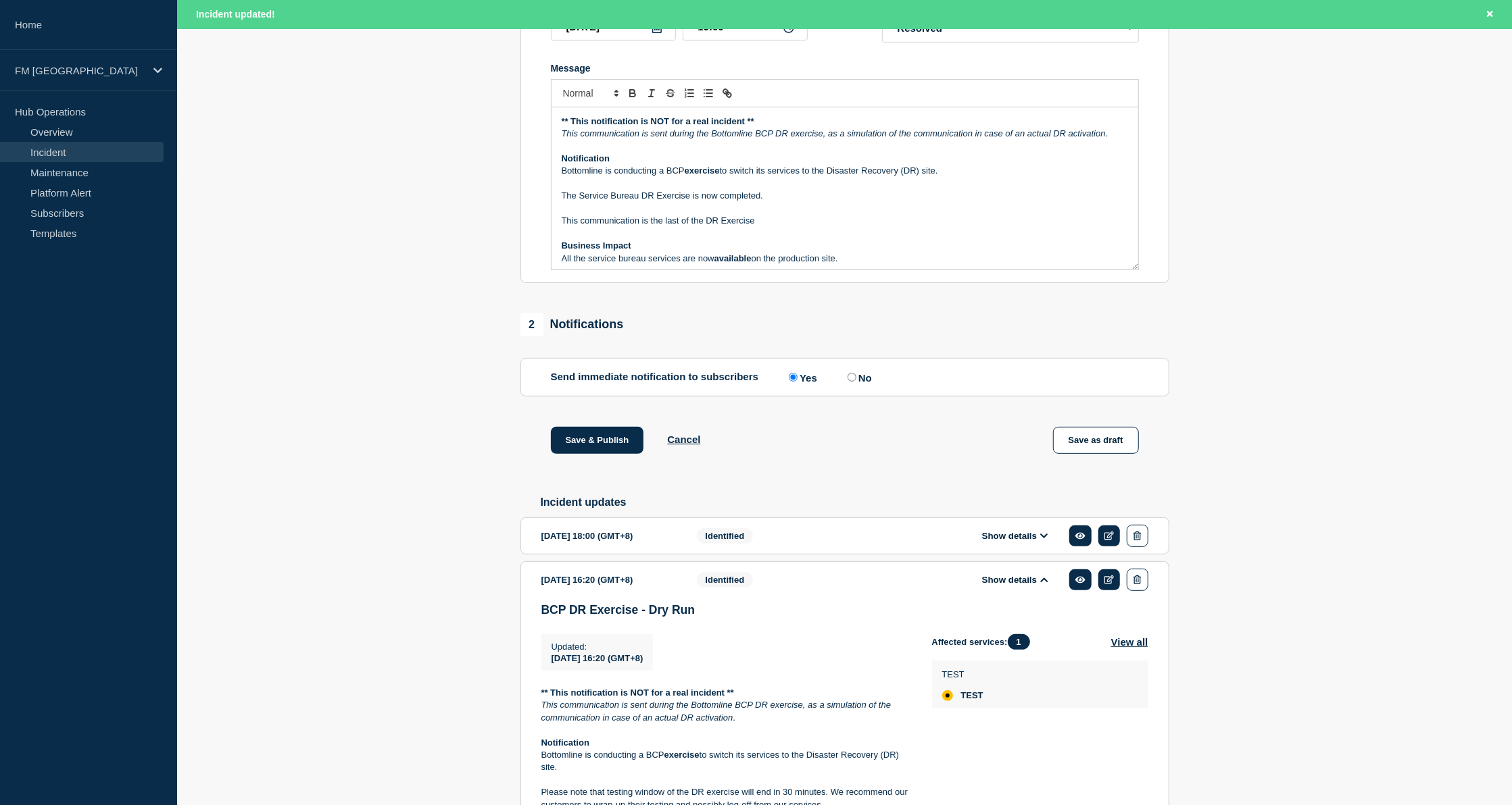
click at [1044, 583] on icon at bounding box center [1044, 580] width 7 height 5
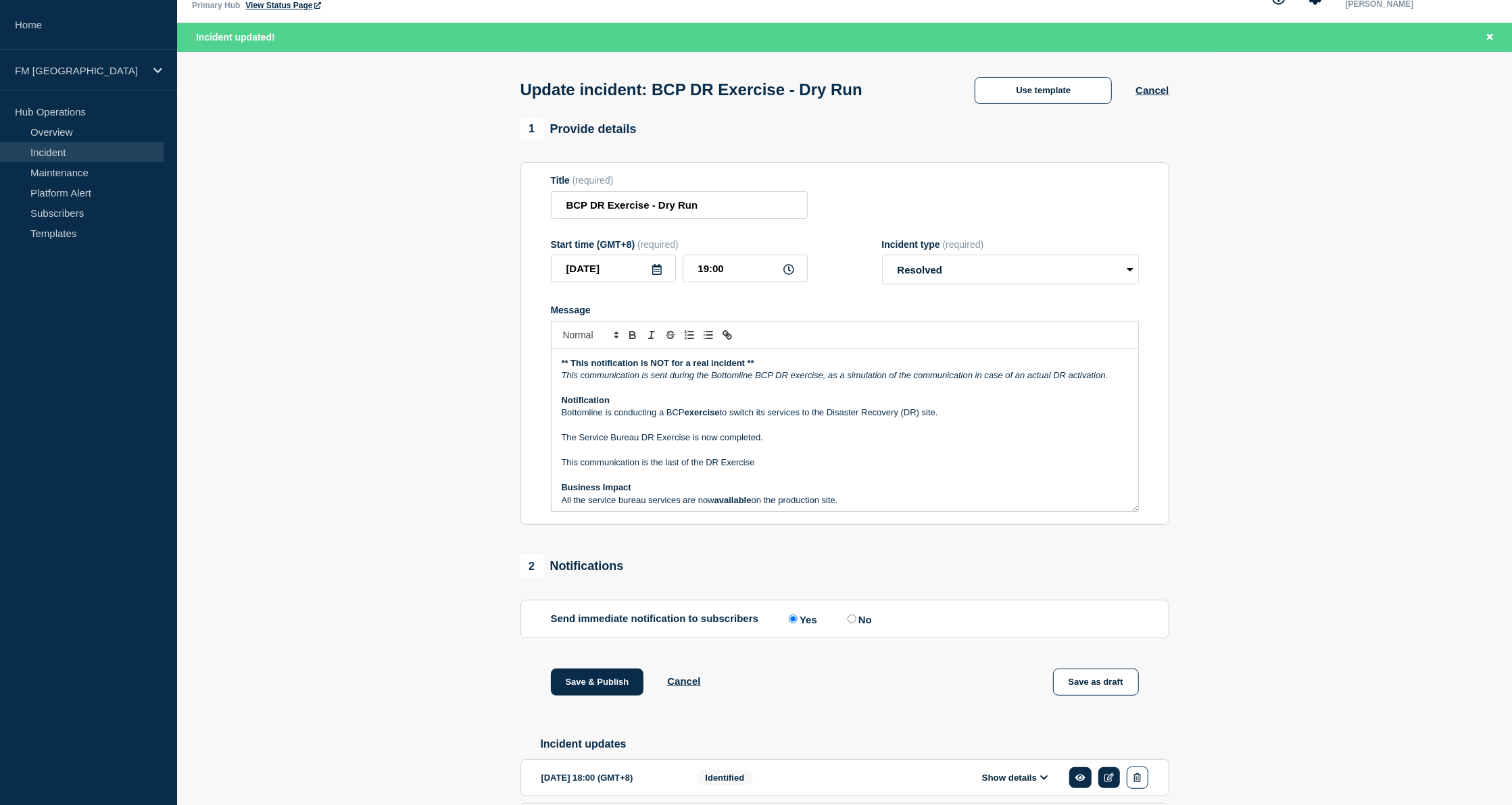
scroll to position [0, 0]
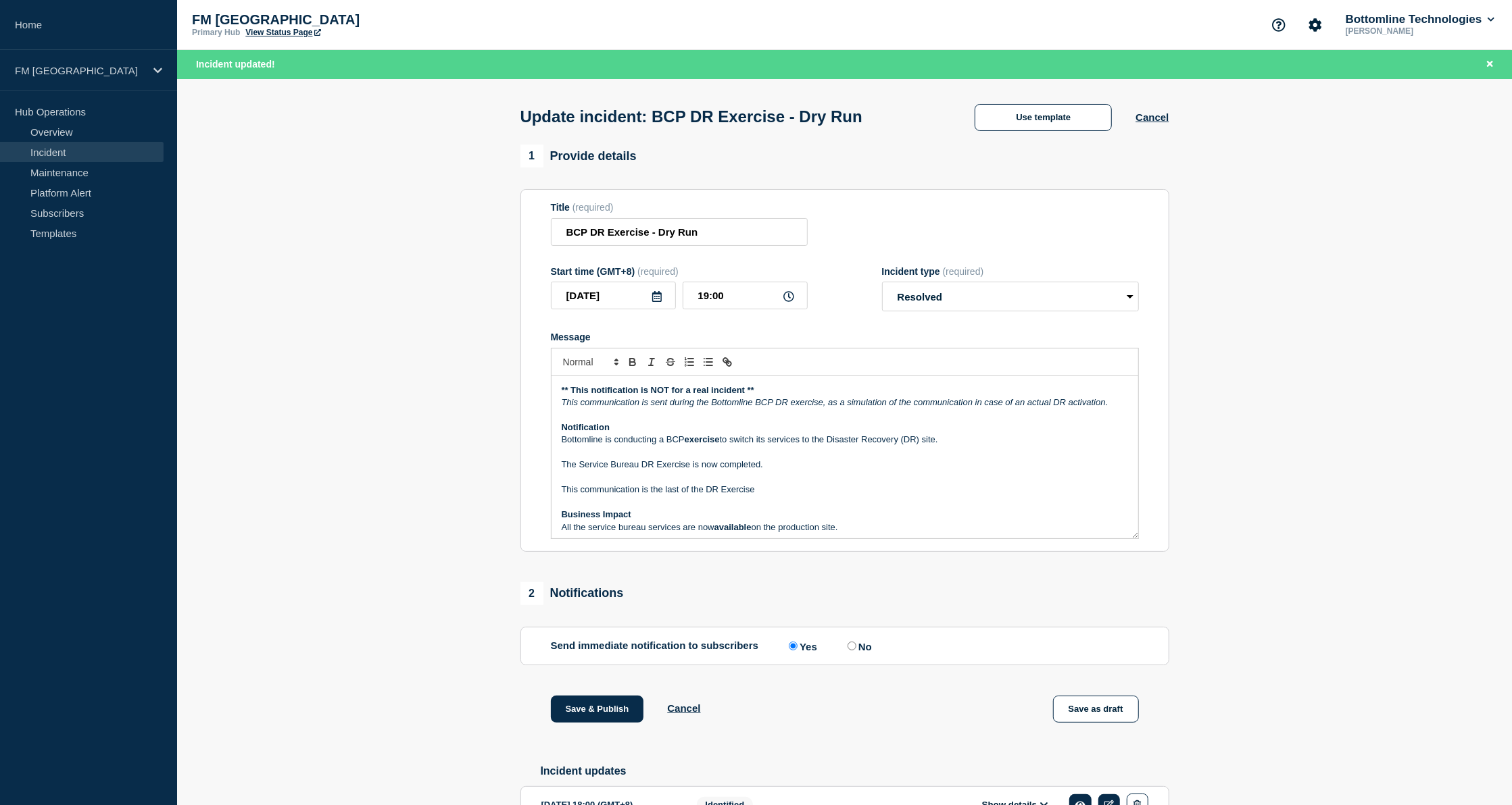
click at [45, 724] on aside "Home FM Asia Hub Operations Overview Incident Maintenance Platform Alert Subscr…" at bounding box center [88, 402] width 177 height 805
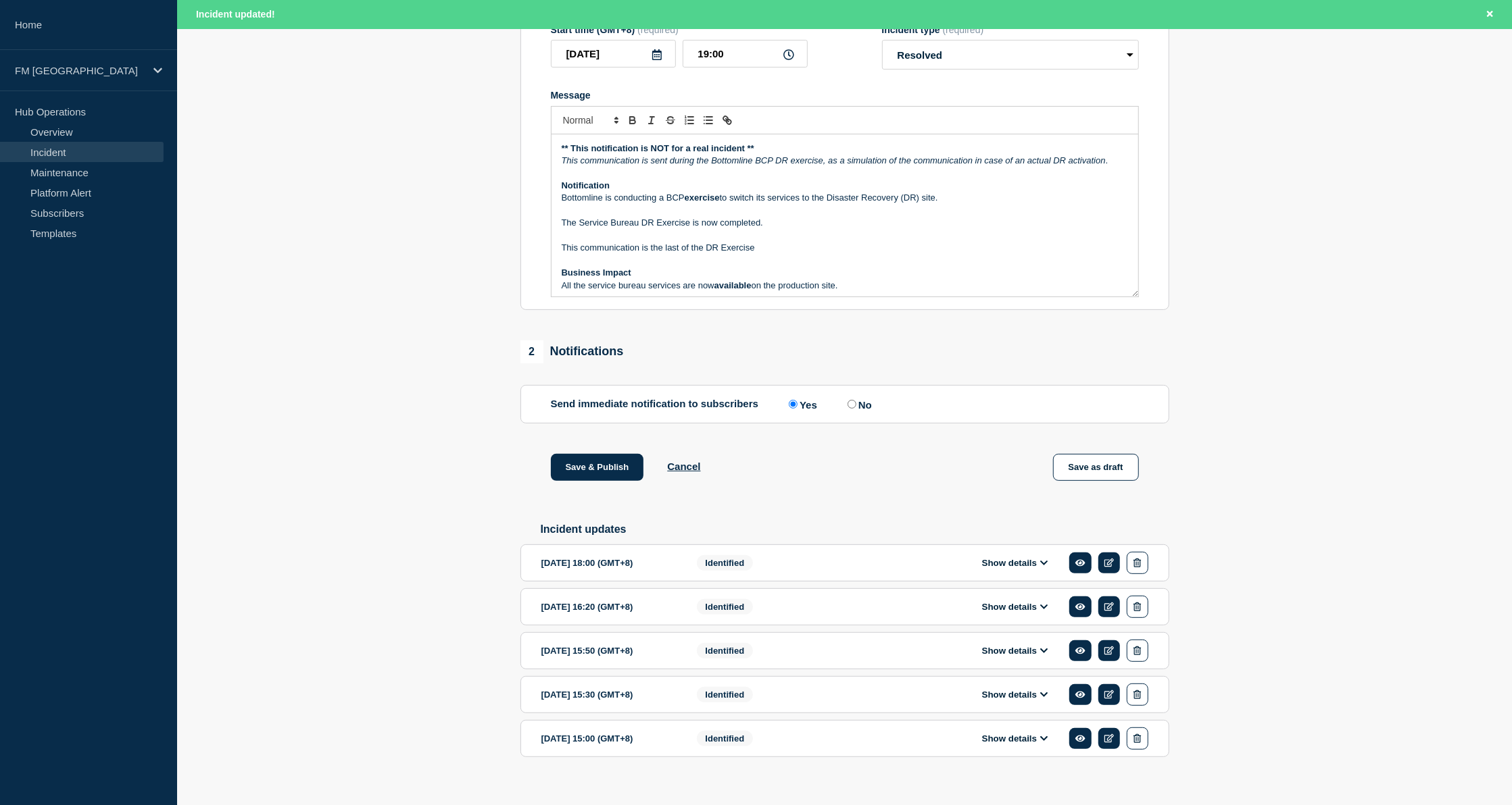
scroll to position [269, 0]
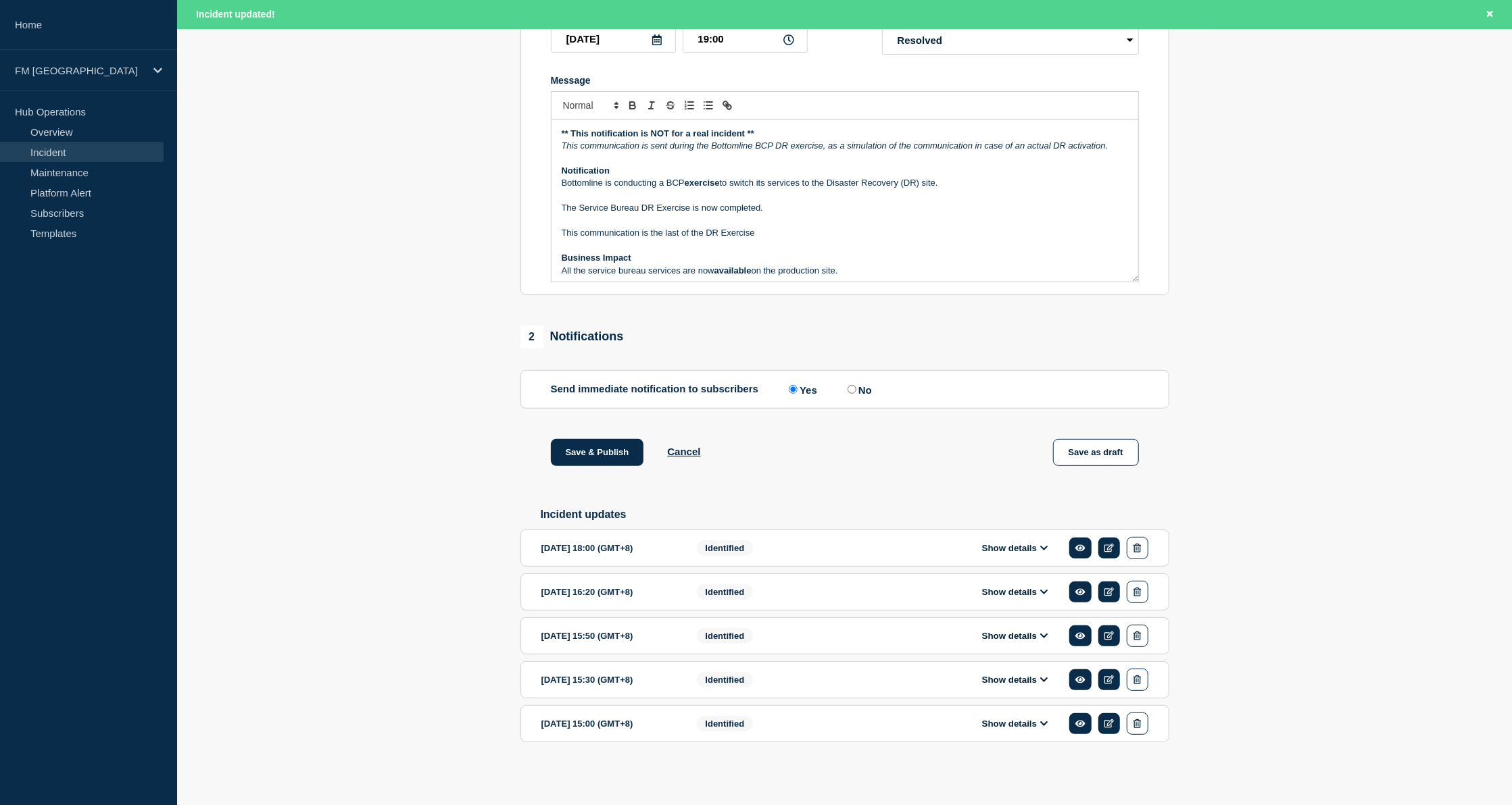
click at [1046, 546] on icon at bounding box center [1044, 548] width 7 height 5
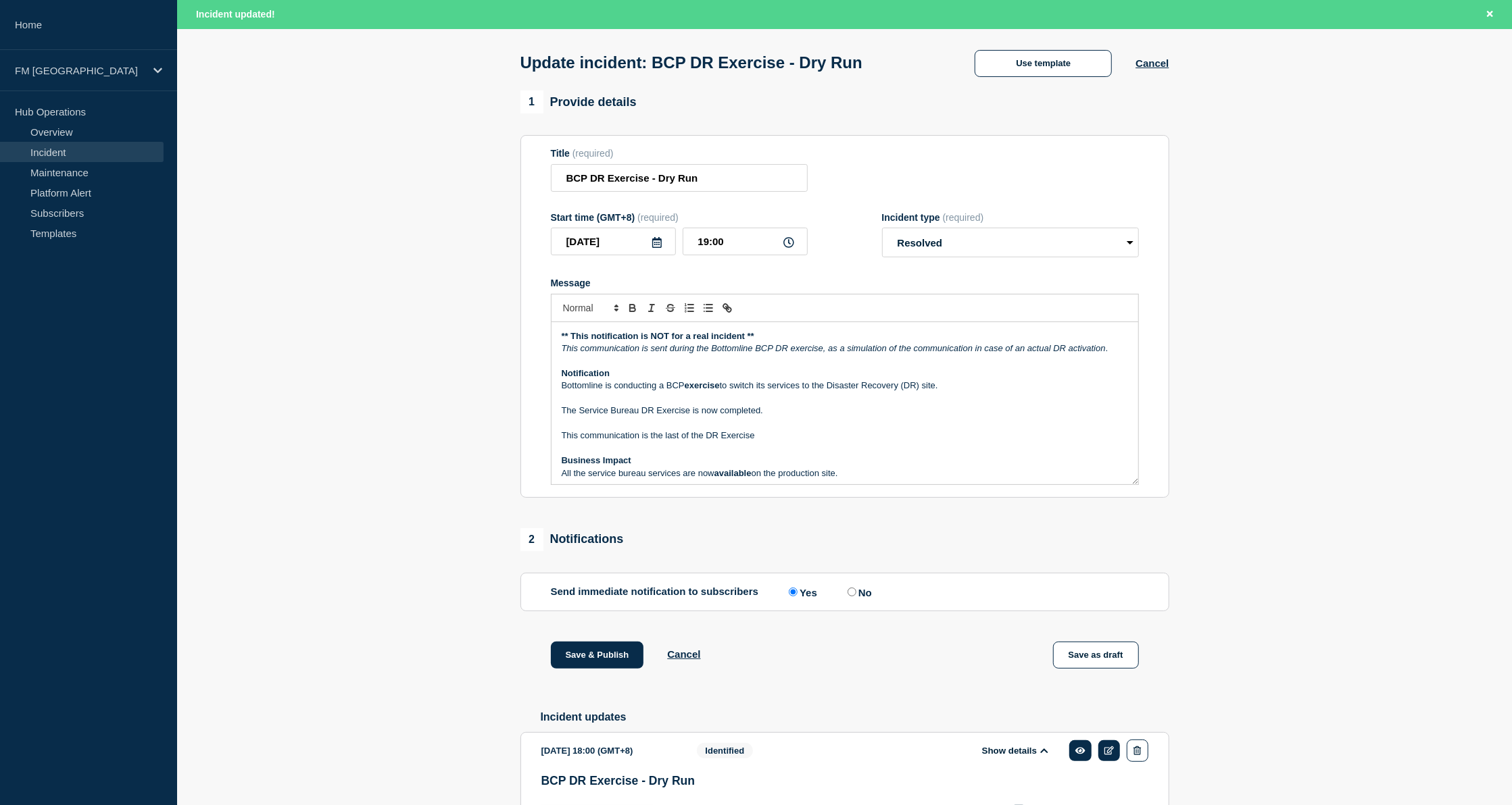
scroll to position [25, 0]
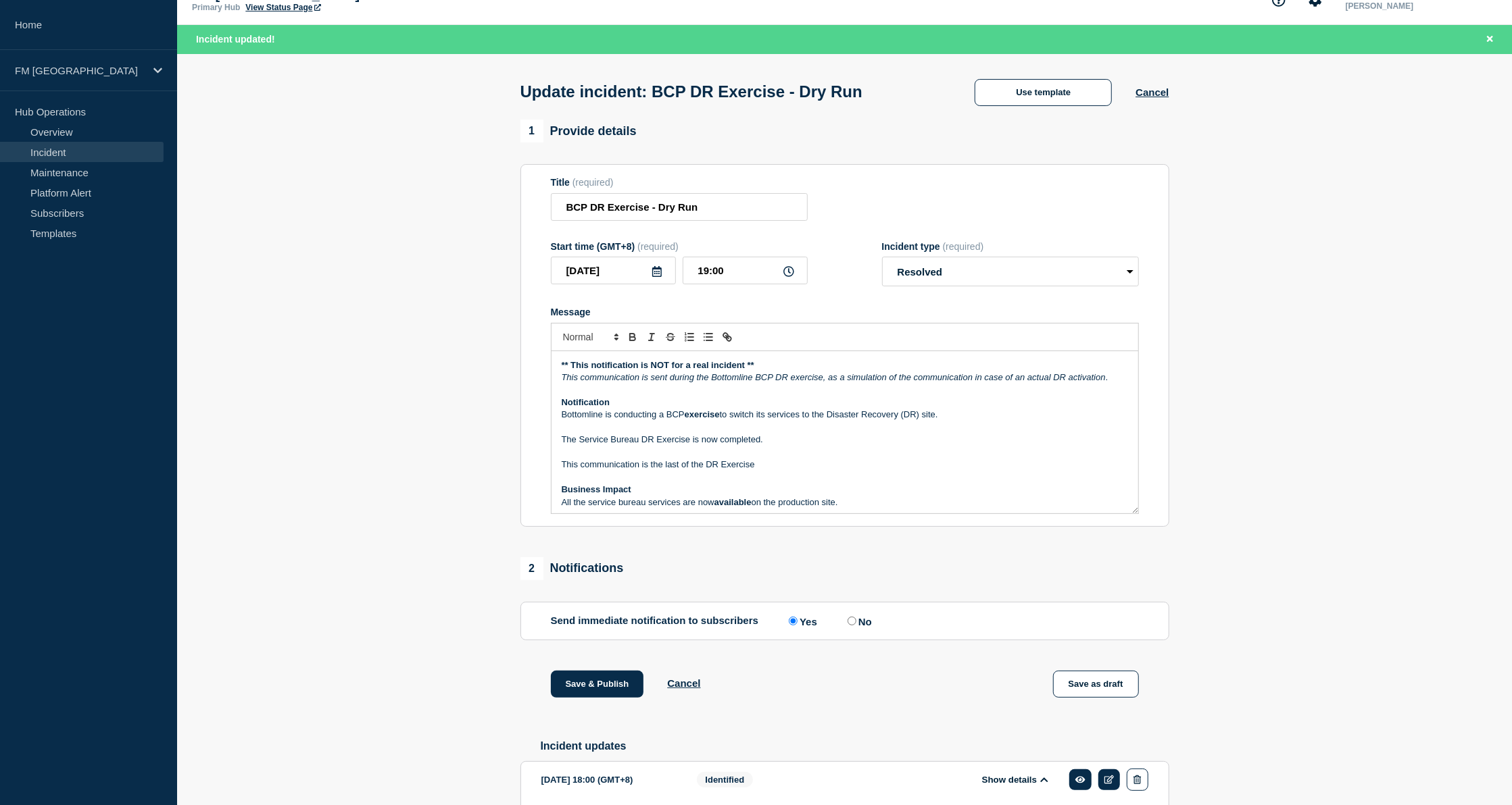
click at [239, 752] on section "1 Provide details Title (required) BCP DR Exercise - Dry Run Start time (GMT+8)…" at bounding box center [845, 795] width 1335 height 1352
click at [729, 433] on p "Message" at bounding box center [845, 427] width 566 height 12
click at [601, 684] on button "Save & Publish" at bounding box center [597, 685] width 93 height 27
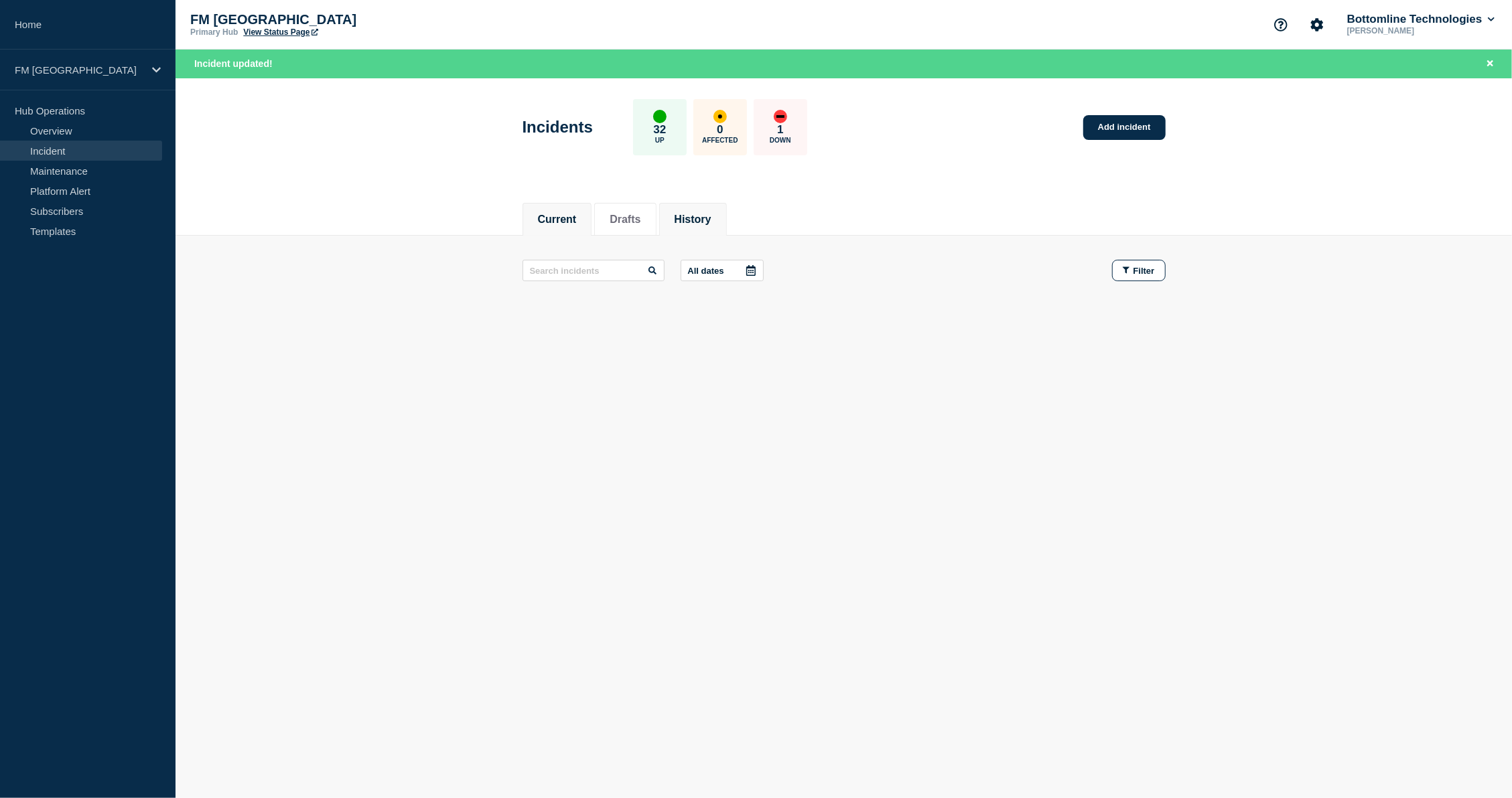
click at [727, 224] on li "History" at bounding box center [692, 219] width 68 height 33
